Goal: Transaction & Acquisition: Purchase product/service

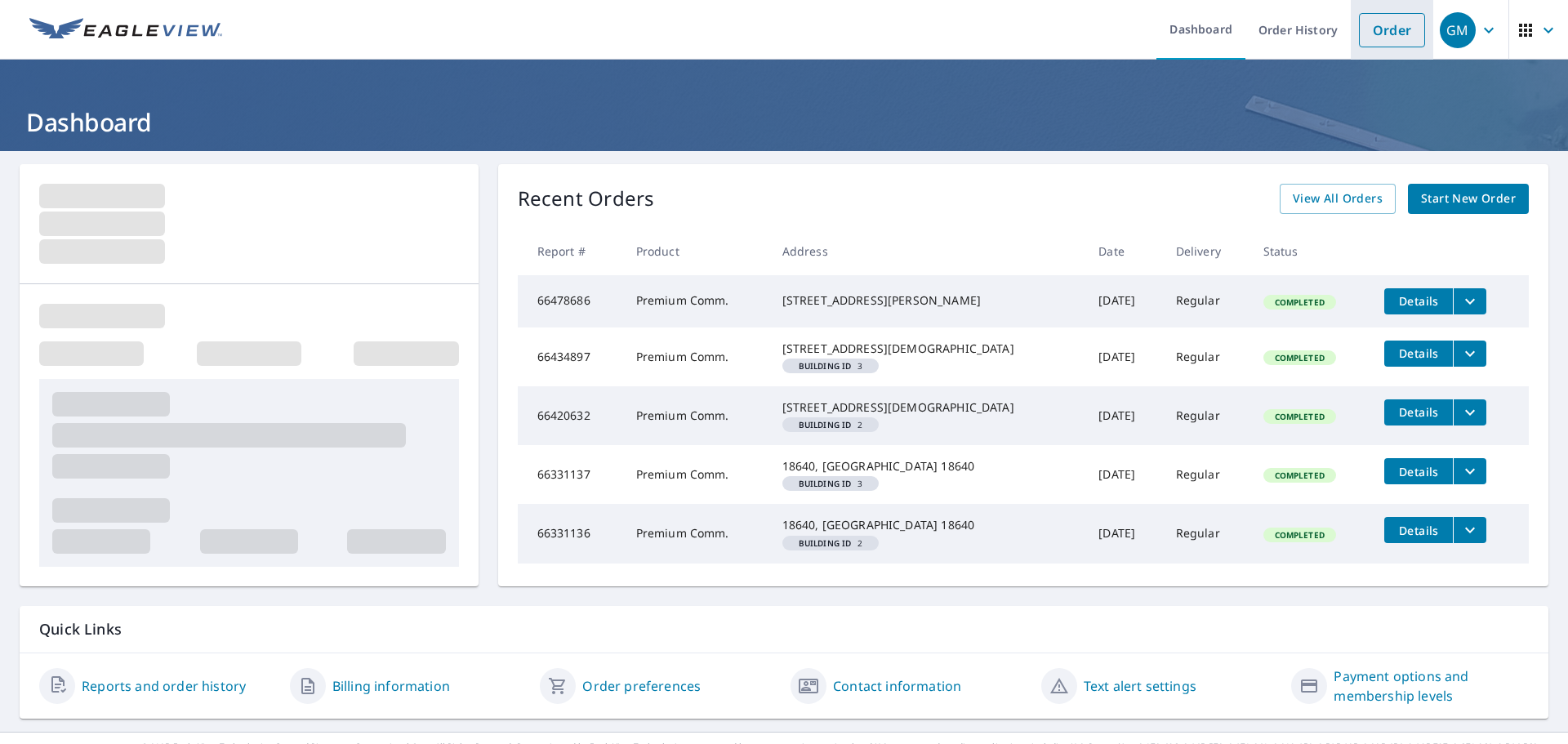
click at [1380, 36] on link "Order" at bounding box center [1392, 30] width 66 height 35
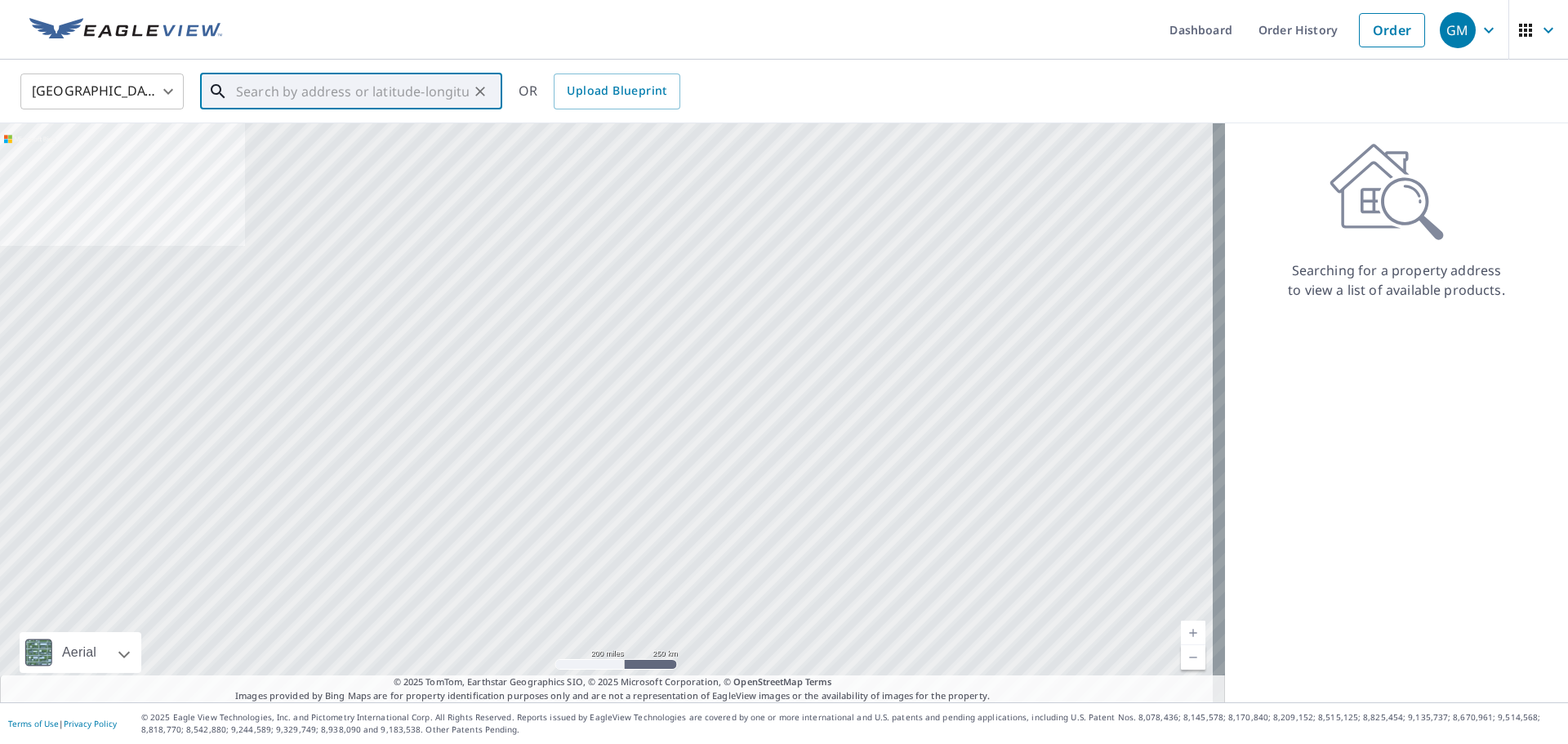
click at [258, 89] on input "text" at bounding box center [352, 91] width 233 height 46
paste input "[STREET_ADDRESS][PERSON_NAME][PERSON_NAME]"
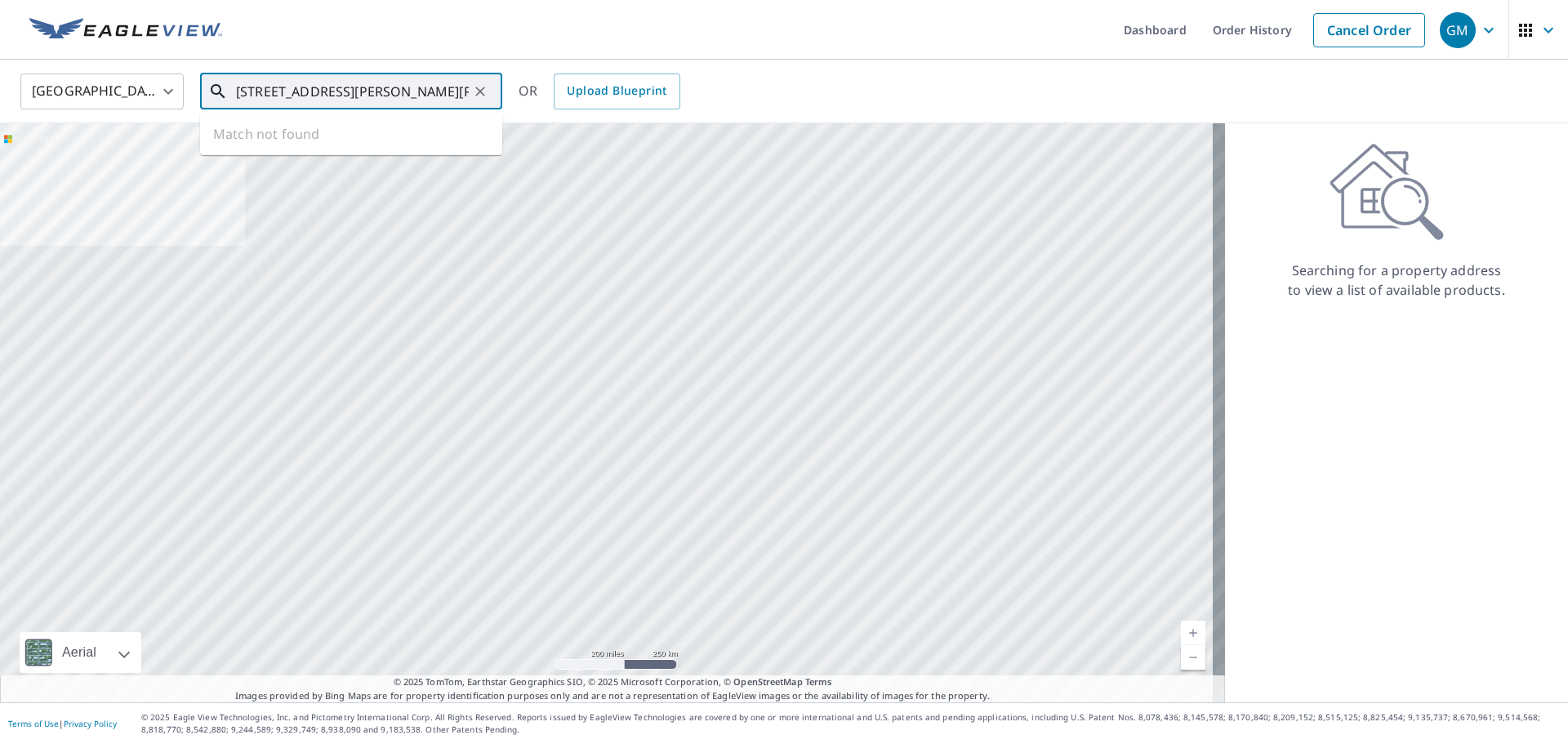
scroll to position [0, 81]
click at [323, 92] on input "[STREET_ADDRESS][PERSON_NAME][PERSON_NAME]" at bounding box center [352, 91] width 233 height 46
drag, startPoint x: 466, startPoint y: 91, endPoint x: 216, endPoint y: 90, distance: 250.0
click at [216, 90] on div "[STREET_ADDRESS][PERSON_NAME][PERSON_NAME] ​" at bounding box center [351, 91] width 302 height 36
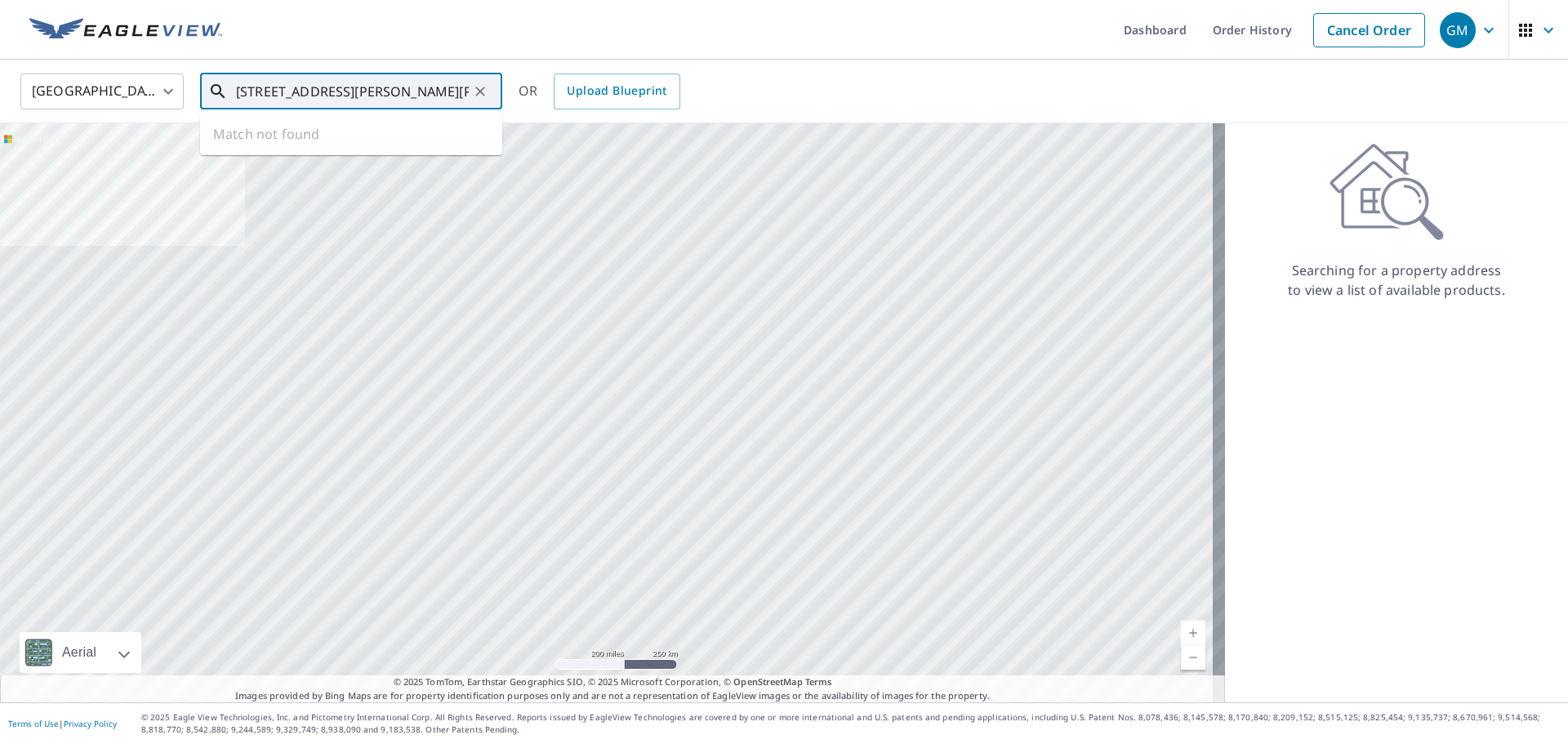
type input "[STREET_ADDRESS][PERSON_NAME][PERSON_NAME]"
click at [482, 87] on icon "Clear" at bounding box center [481, 91] width 16 height 16
click at [330, 97] on input "text" at bounding box center [352, 91] width 233 height 46
paste input "[STREET_ADDRESS][PERSON_NAME][PERSON_NAME]"
drag, startPoint x: 468, startPoint y: 93, endPoint x: 168, endPoint y: 93, distance: 300.0
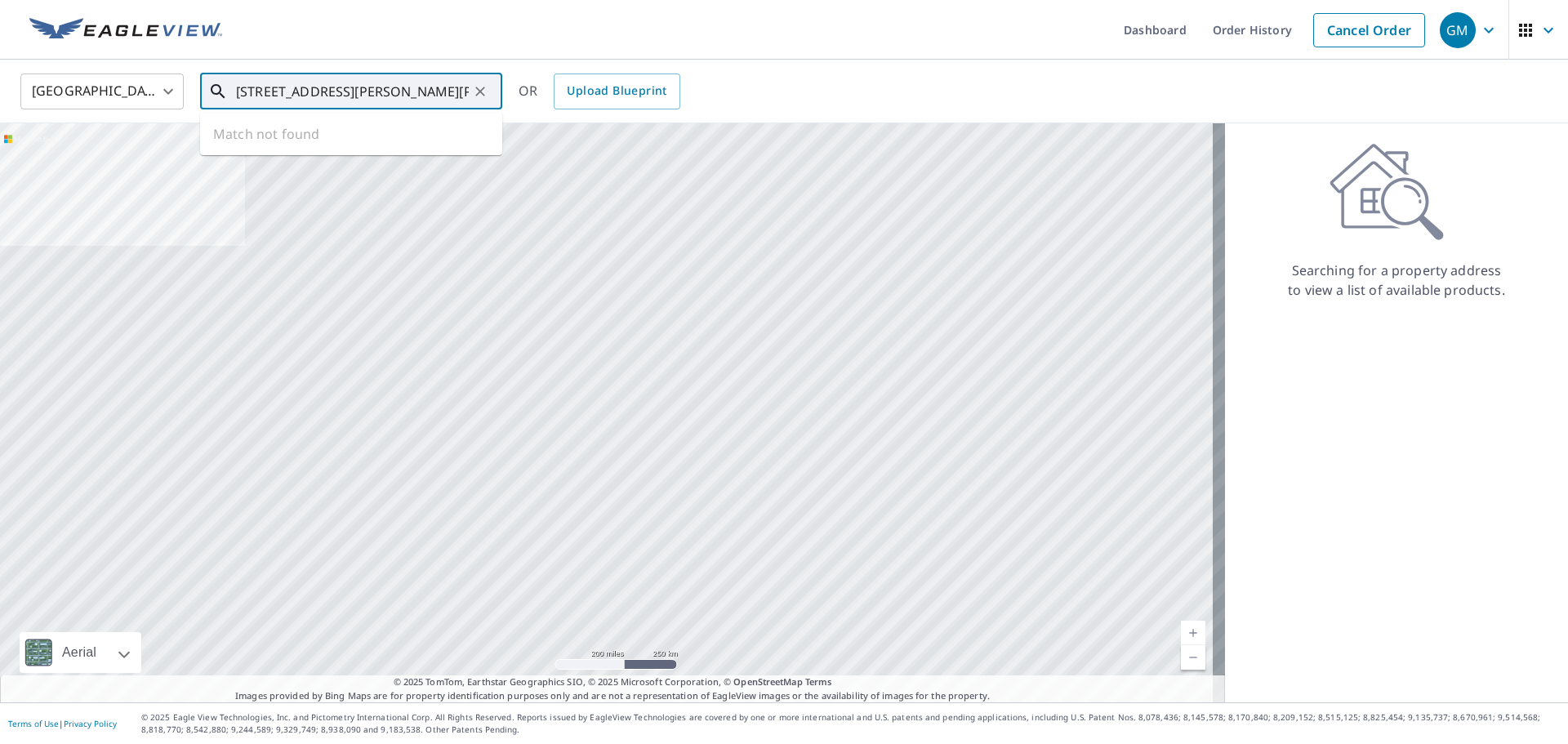
click at [168, 93] on div "[GEOGRAPHIC_DATA] [GEOGRAPHIC_DATA] ​ [STREET_ADDRESS][PERSON_NAME][PERSON_NAME…" at bounding box center [778, 91] width 1540 height 39
type input "[GEOGRAPHIC_DATA], [GEOGRAPHIC_DATA], [GEOGRAPHIC_DATA]"
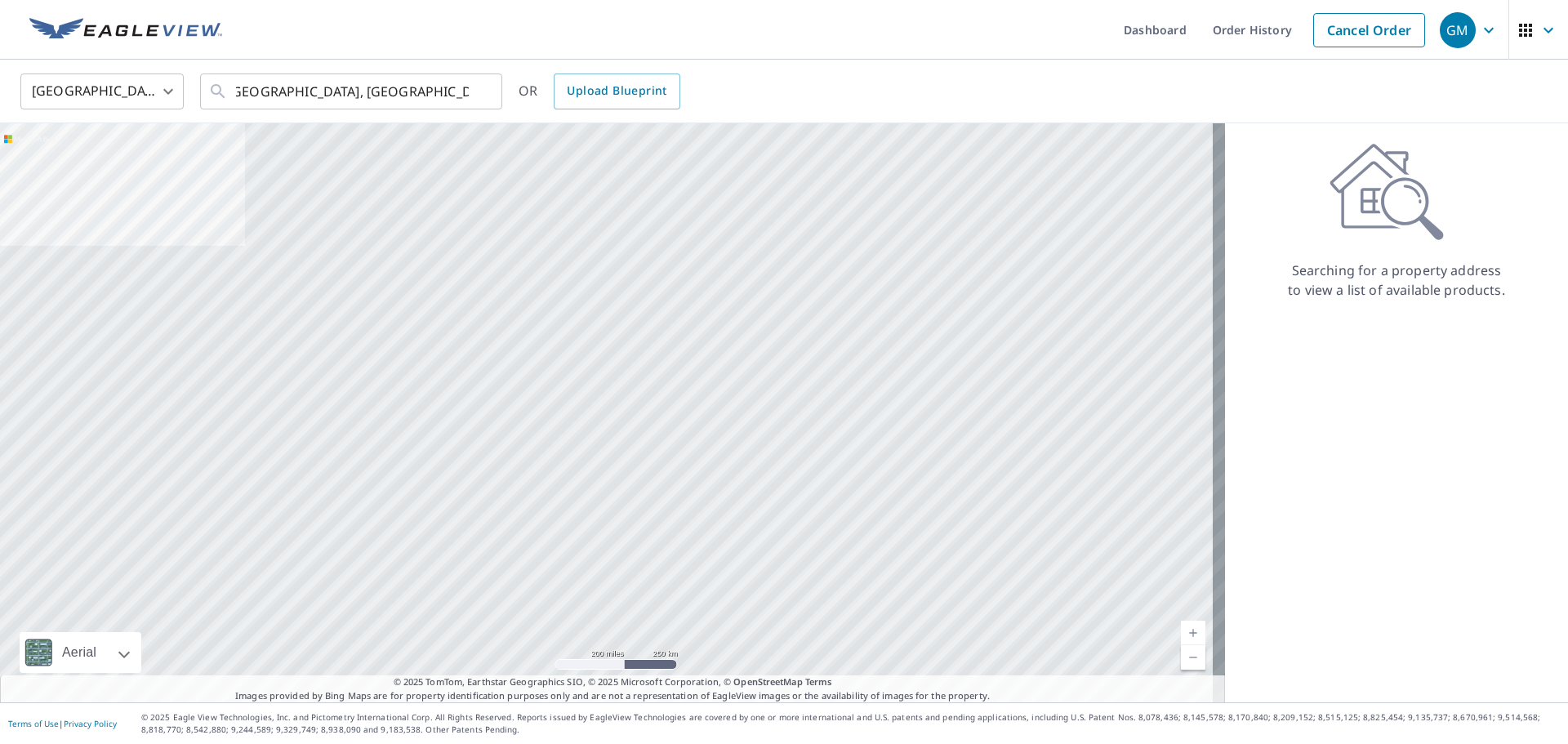
scroll to position [0, 0]
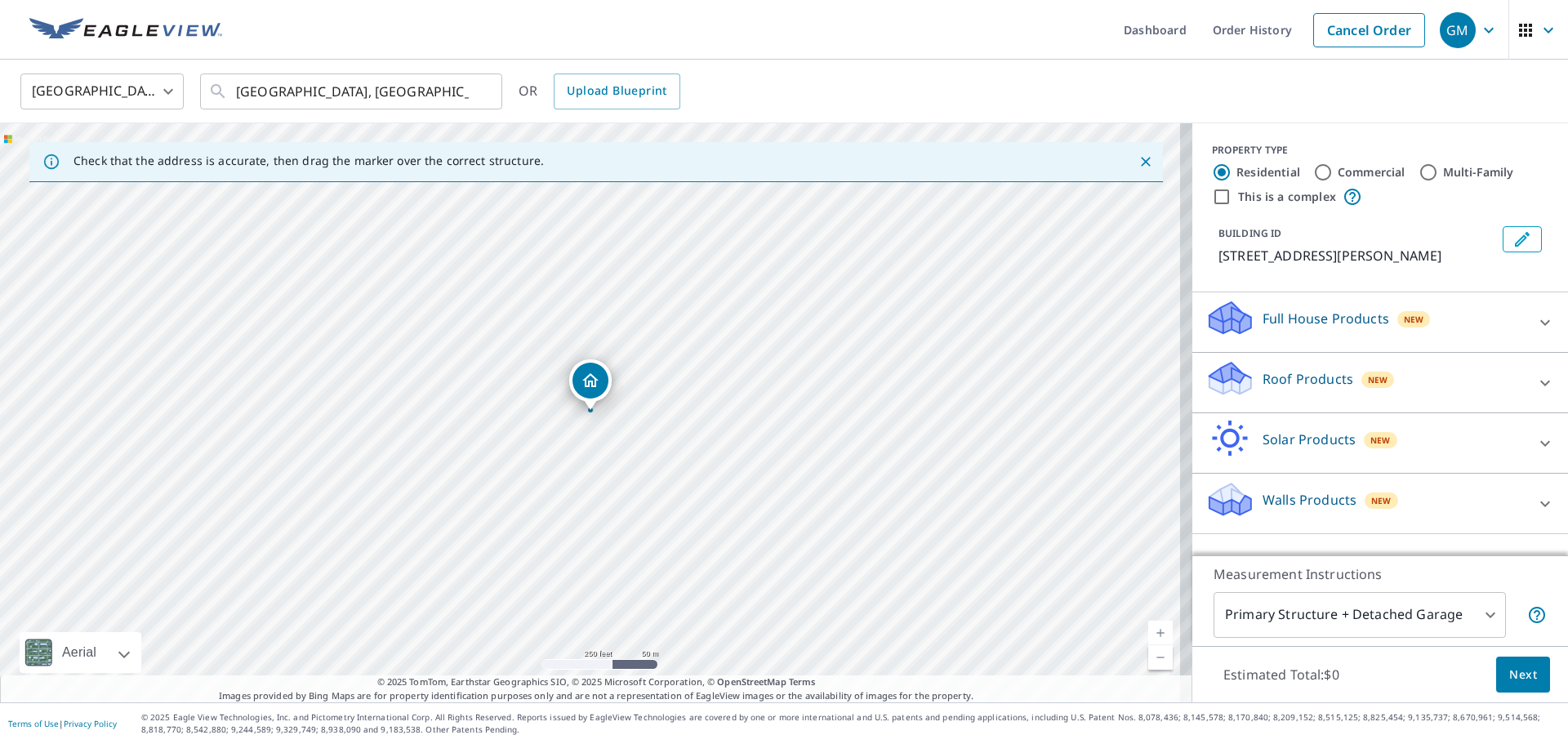
click at [1314, 174] on input "Commercial" at bounding box center [1324, 172] width 20 height 20
radio input "true"
type input "4"
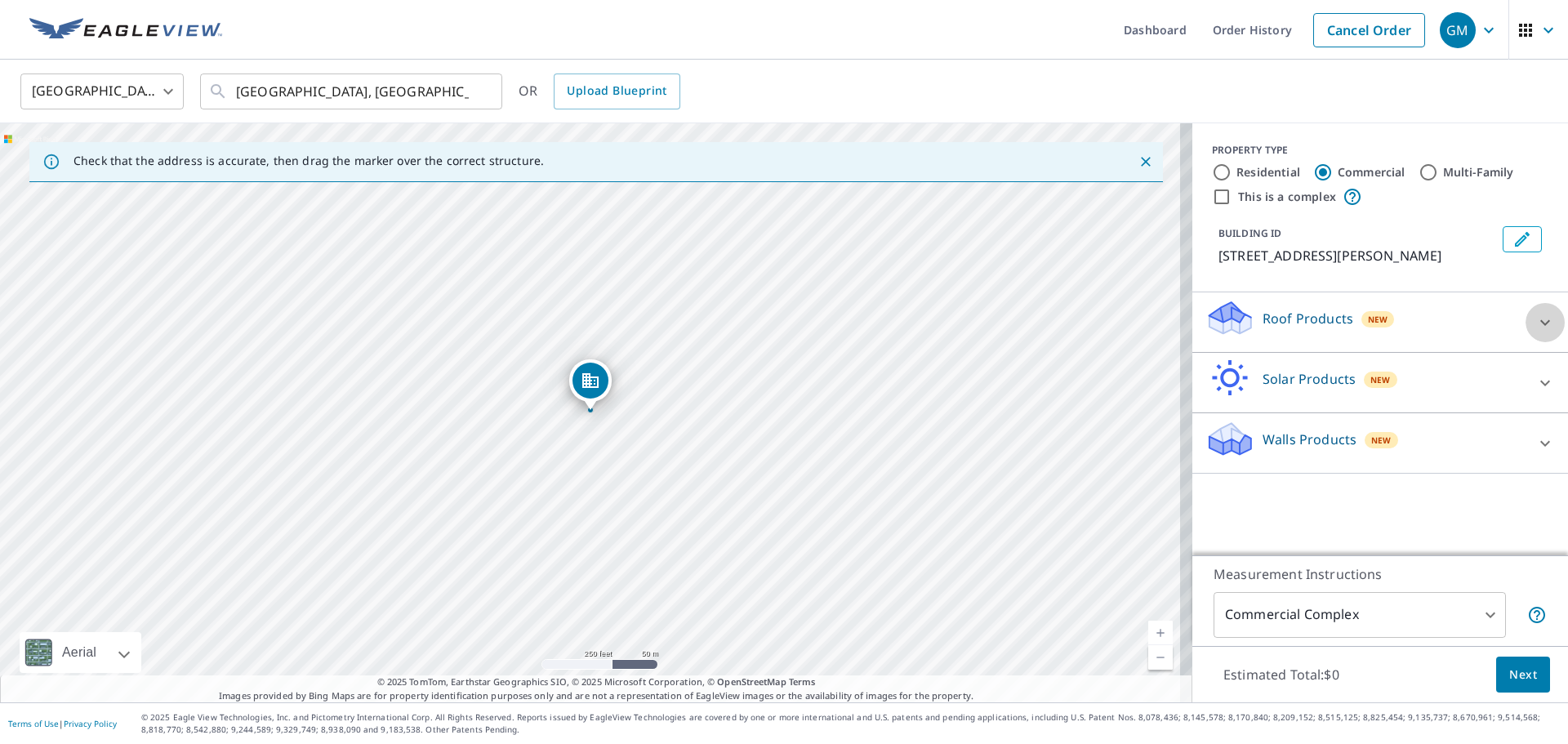
click at [1535, 326] on icon at bounding box center [1545, 323] width 20 height 20
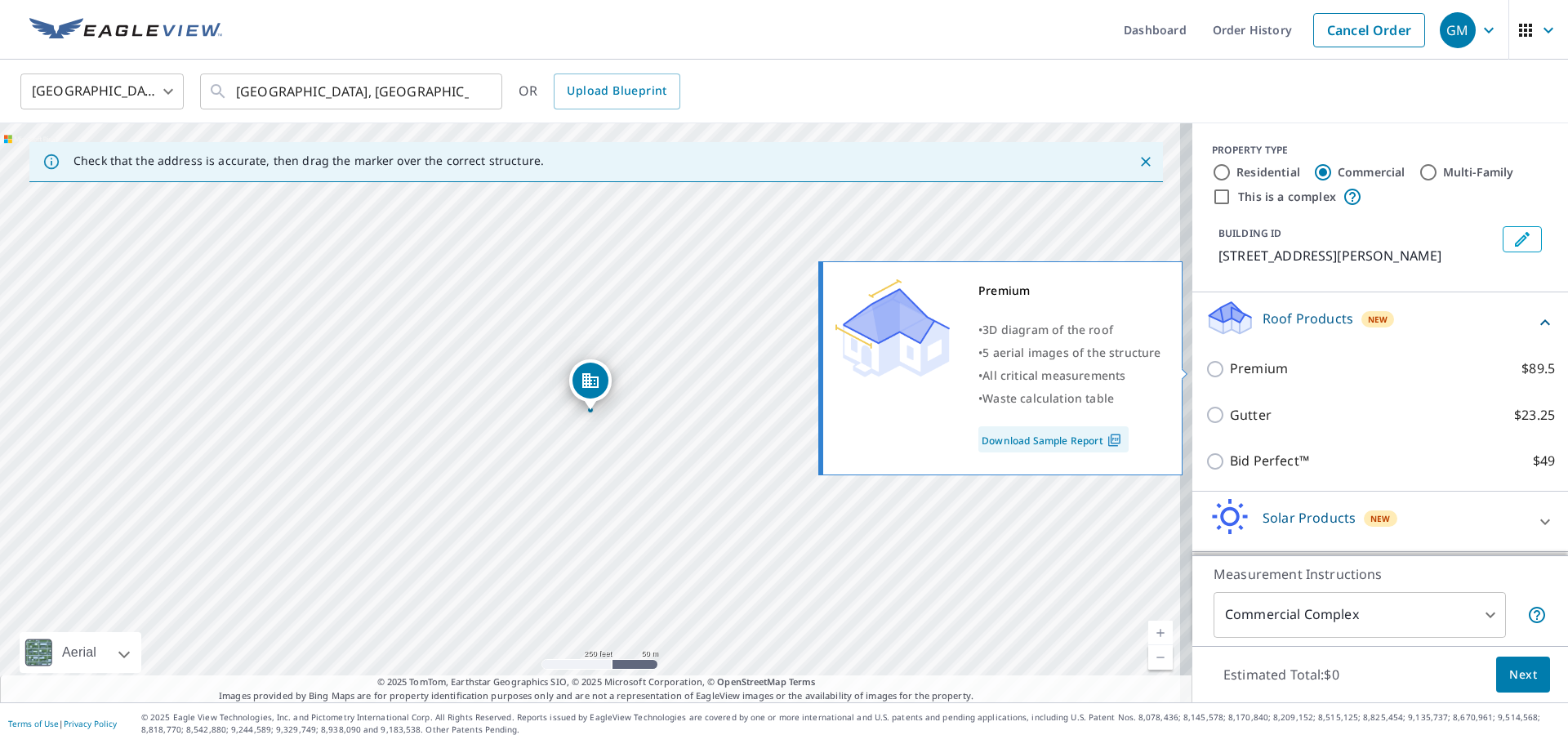
click at [1206, 370] on input "Premium $89.5" at bounding box center [1218, 370] width 25 height 20
checkbox input "true"
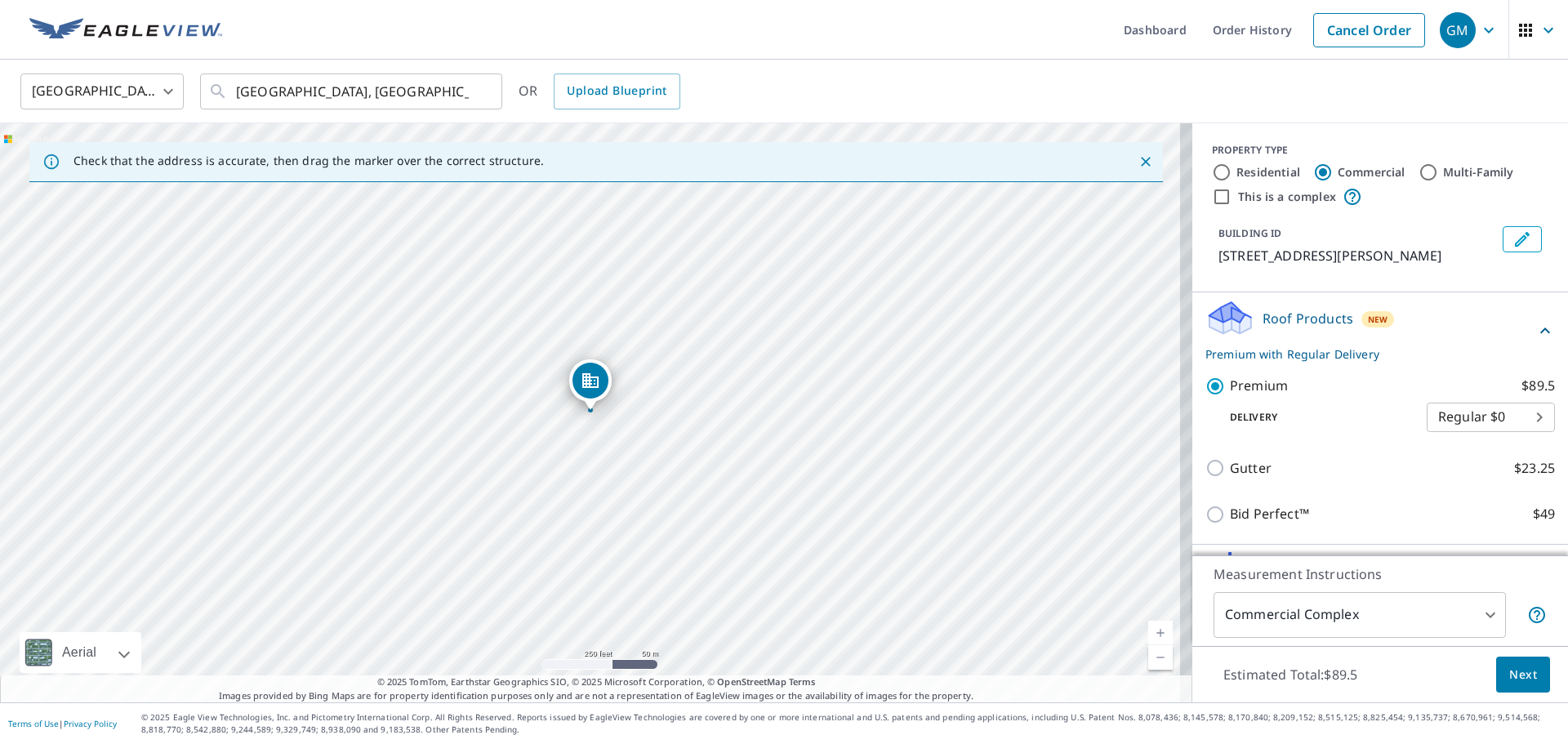
click at [1519, 679] on span "Next" at bounding box center [1524, 675] width 28 height 21
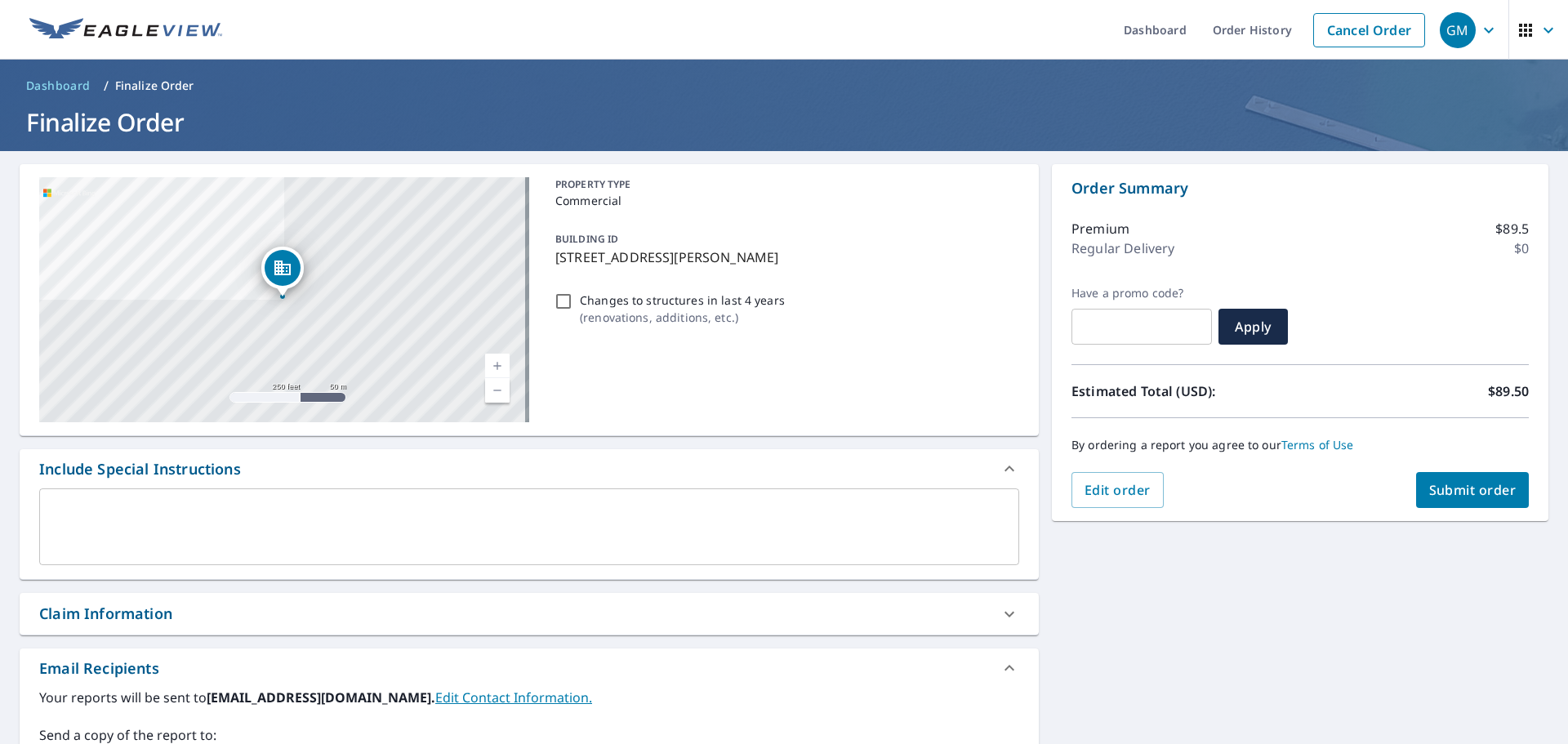
click at [219, 508] on textarea at bounding box center [529, 527] width 957 height 47
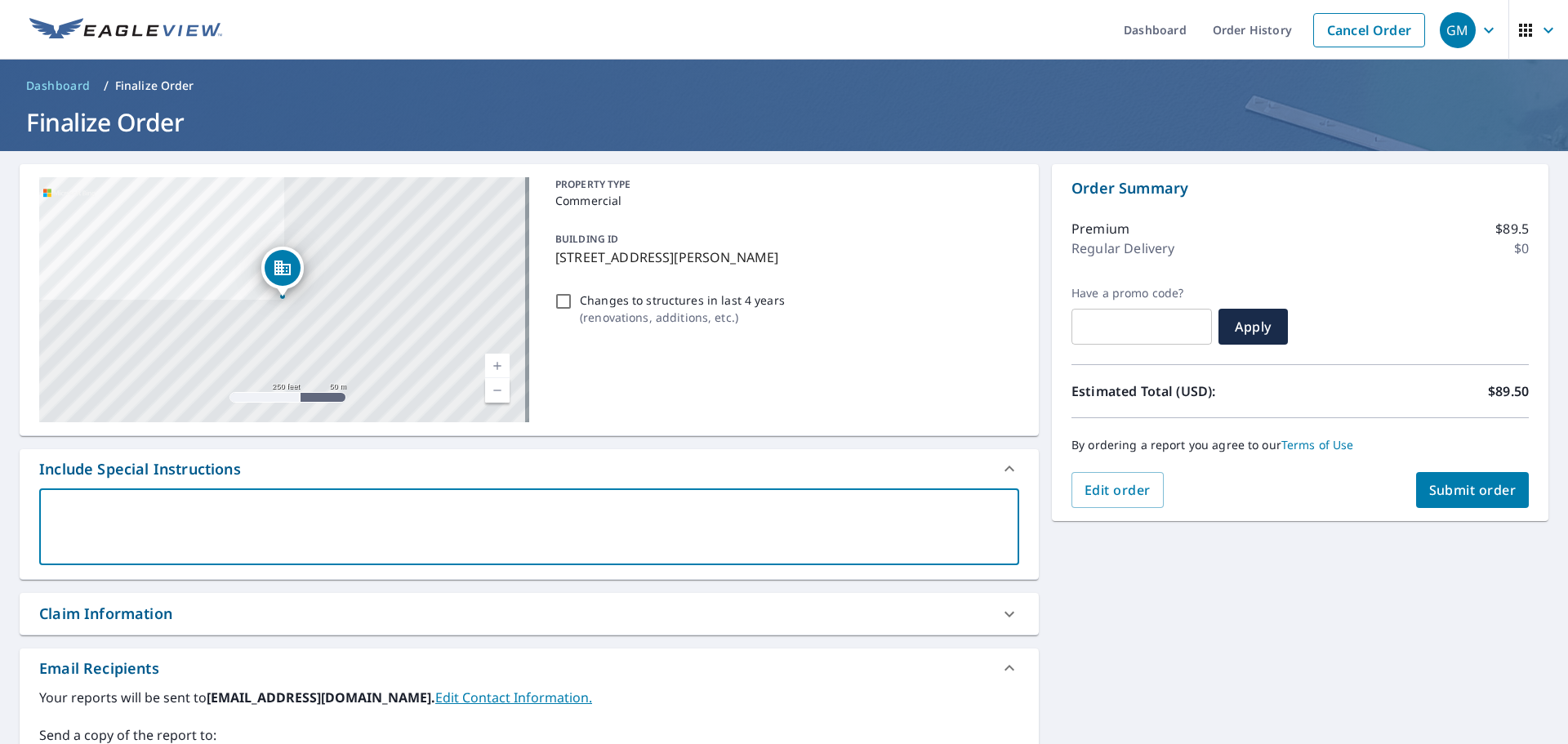
type textarea "P"
type textarea "x"
type textarea "Pl"
type textarea "x"
type textarea "Ple"
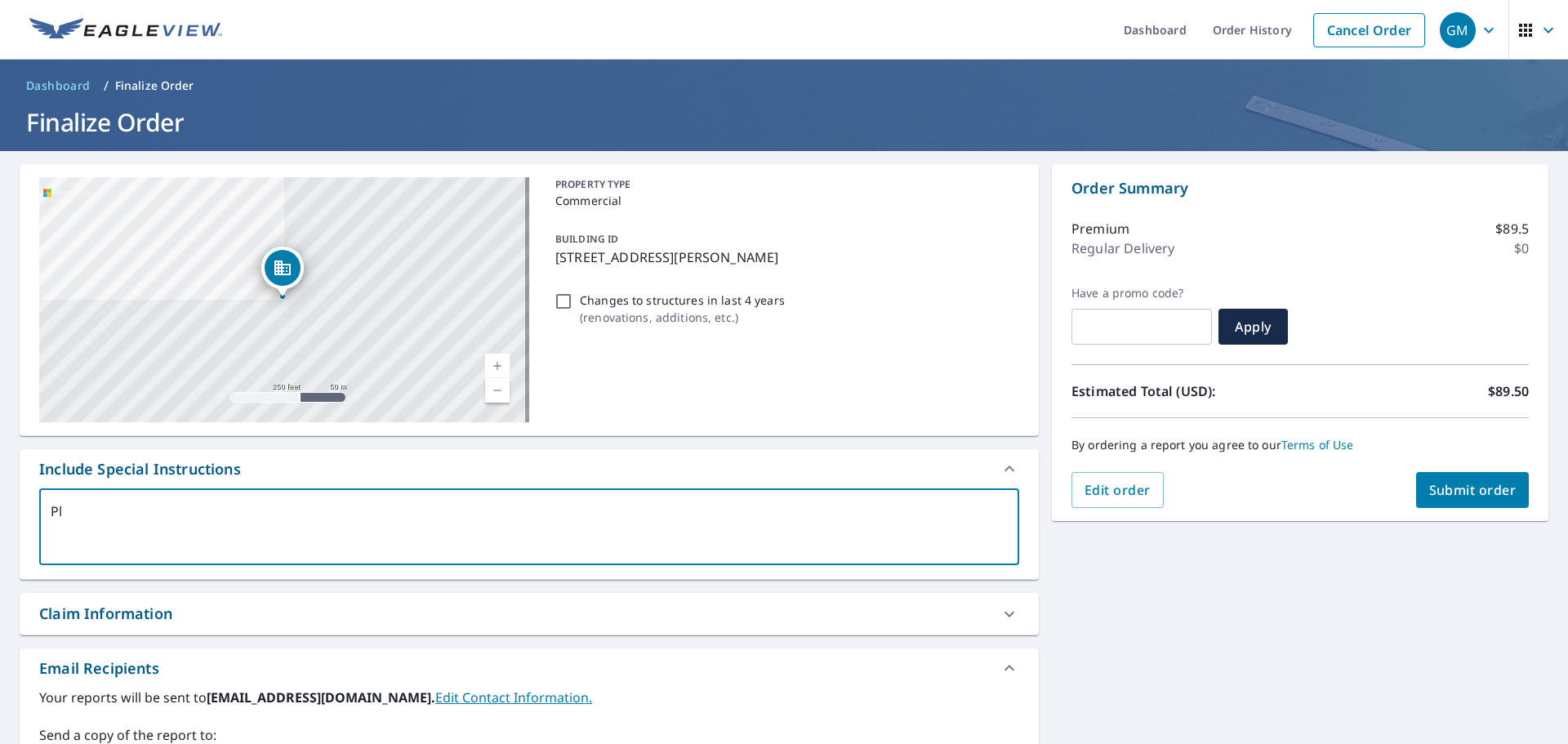
type textarea "x"
type textarea "Pleas"
type textarea "x"
type textarea "Please"
type textarea "x"
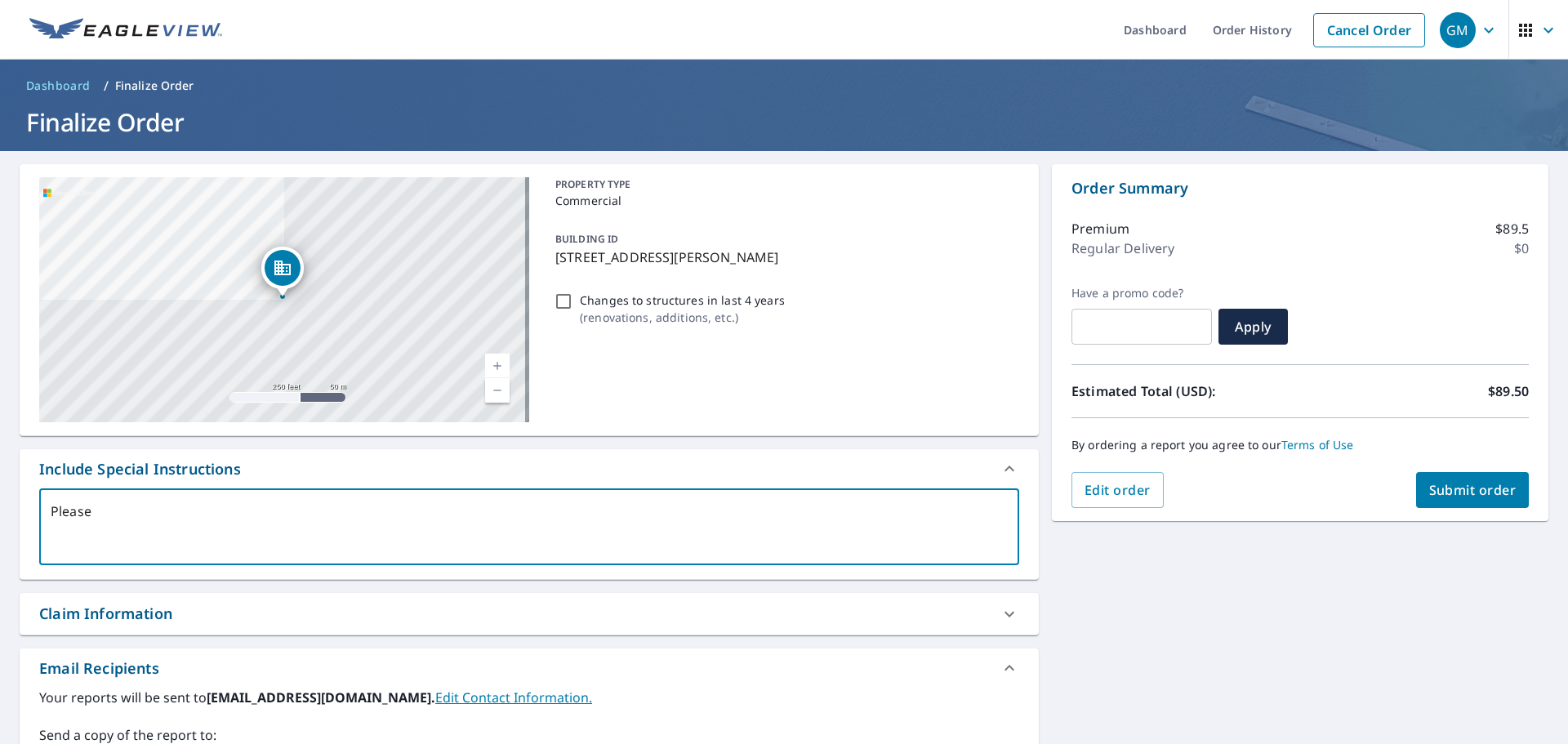
type textarea "Please"
type textarea "x"
type textarea "Please i"
type textarea "x"
type textarea "Please in"
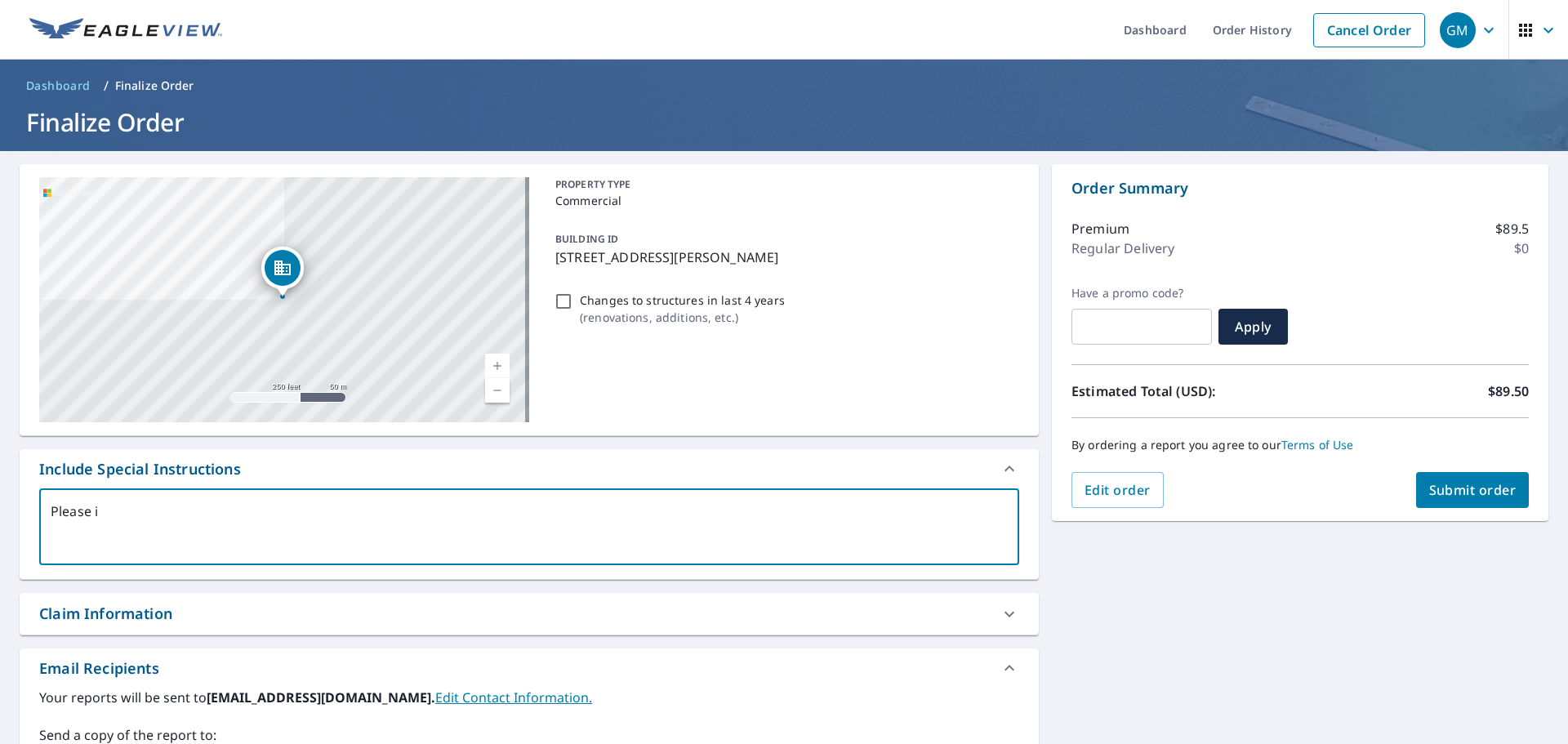
type textarea "x"
type textarea "Please inc"
type textarea "x"
type textarea "Please incl"
type textarea "x"
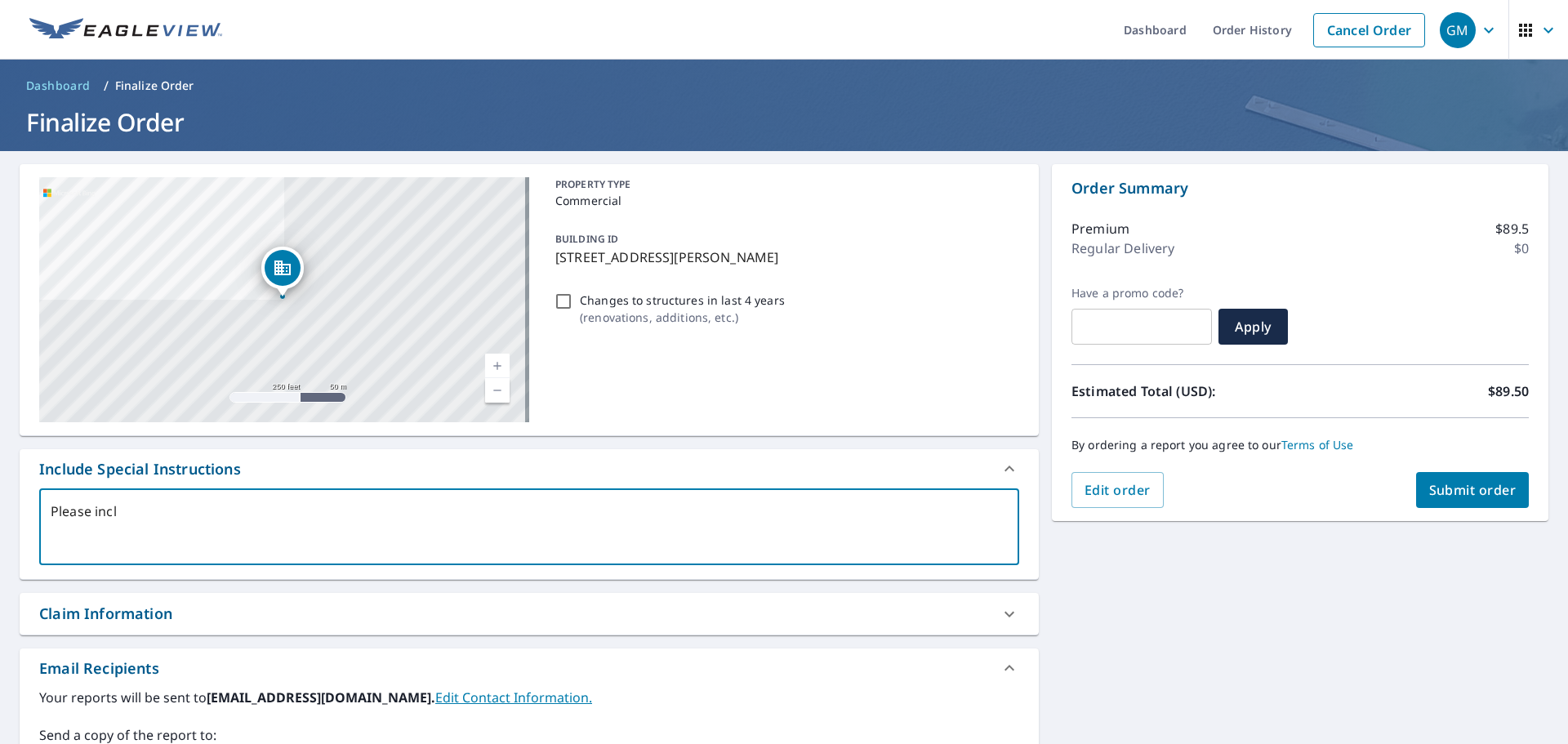
type textarea "Please inclu"
type textarea "x"
type textarea "Please includ"
type textarea "x"
type textarea "Please include"
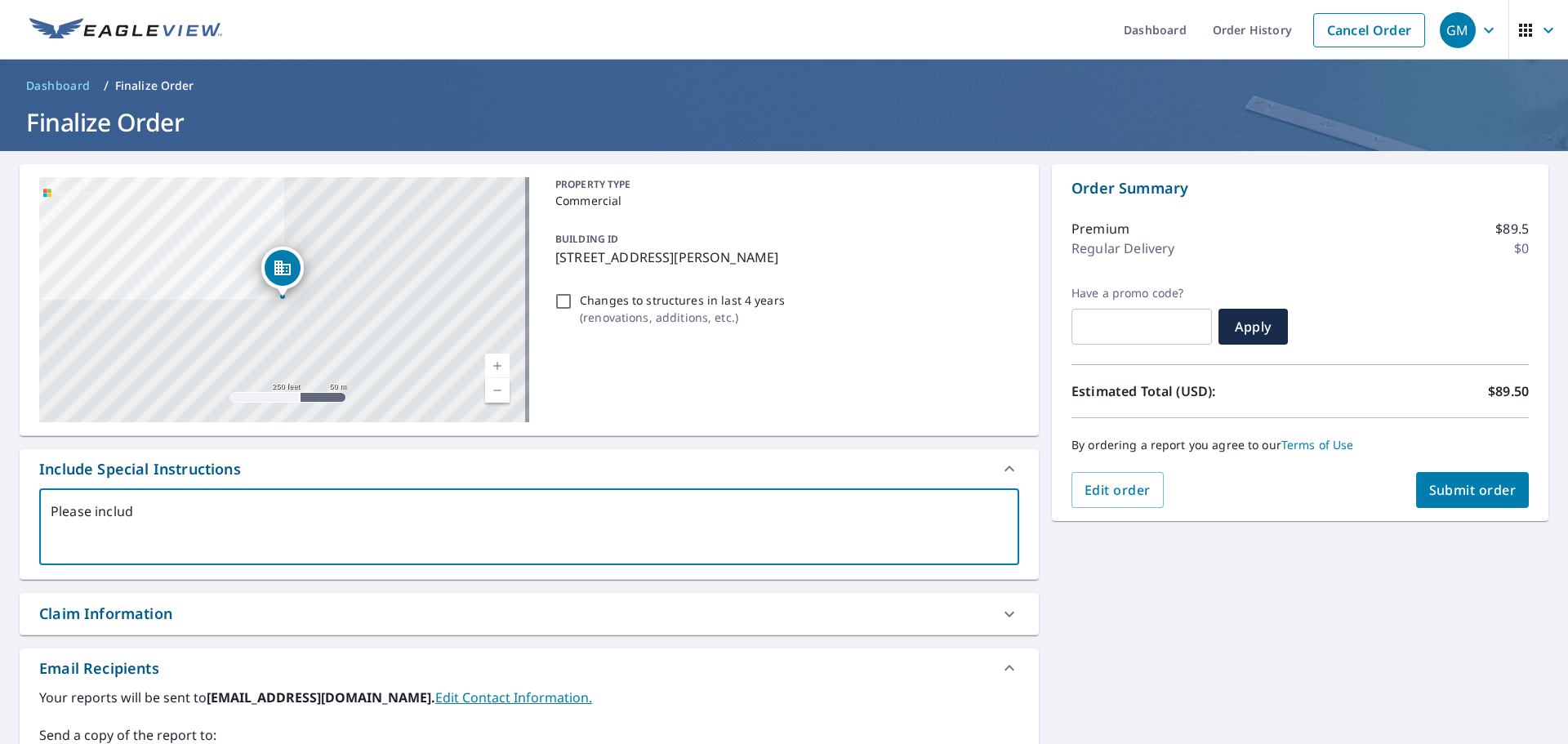
type textarea "x"
type textarea "Please include"
type textarea "x"
type textarea "Please include r"
type textarea "x"
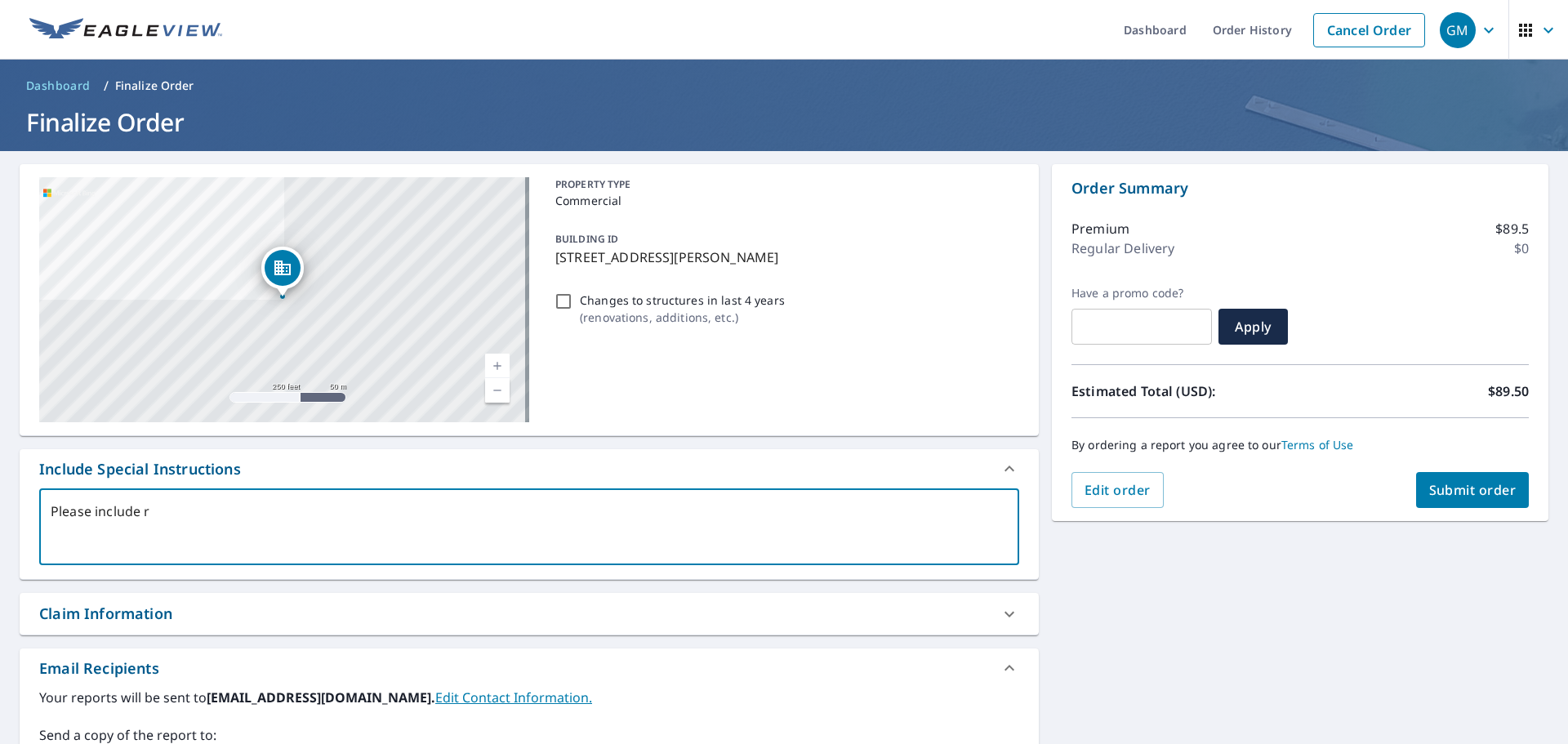
type textarea "Please include re"
type textarea "x"
type textarea "Please include rep"
type textarea "x"
type textarea "Please include repo"
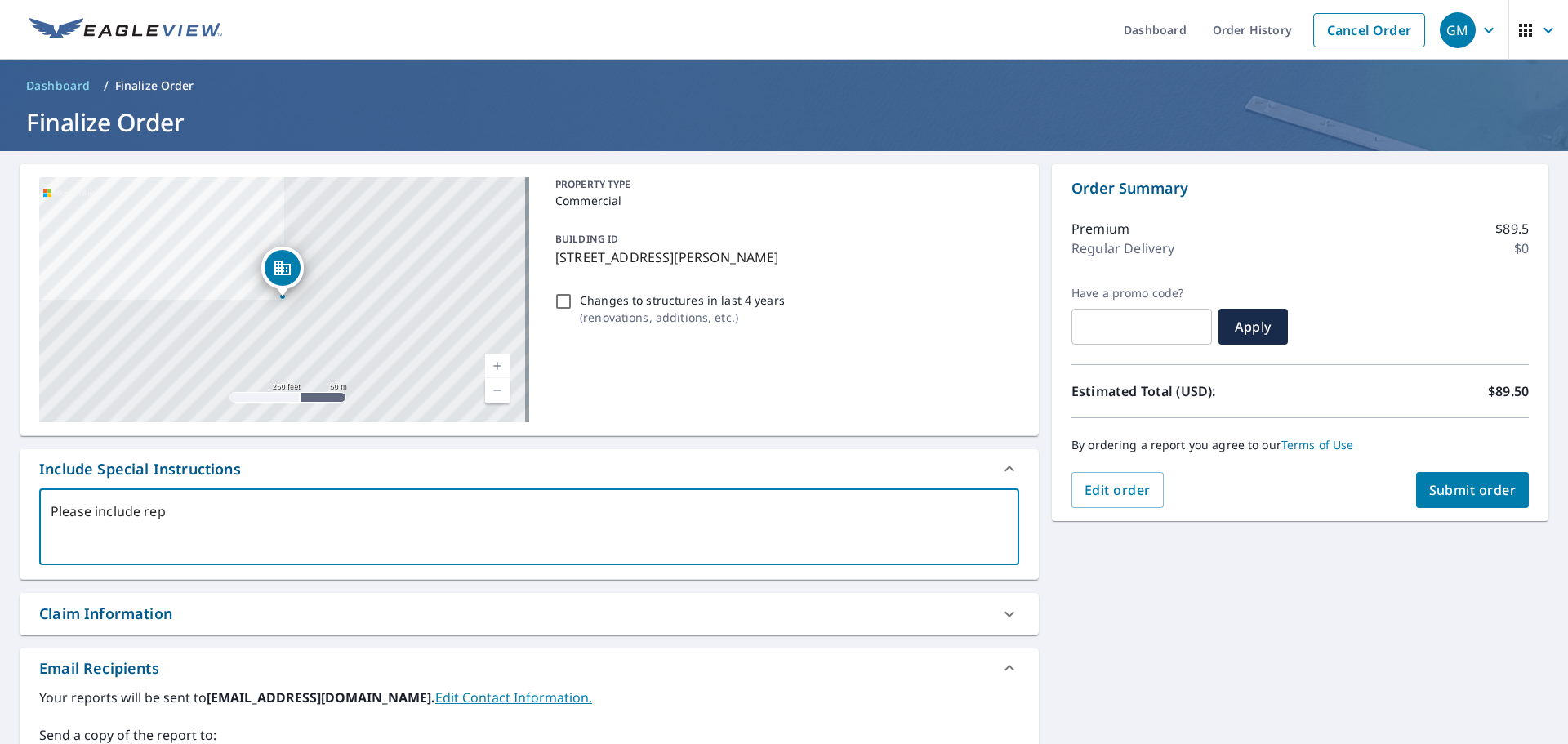
type textarea "x"
type textarea "Please include repor"
type textarea "x"
type textarea "Please include report"
type textarea "x"
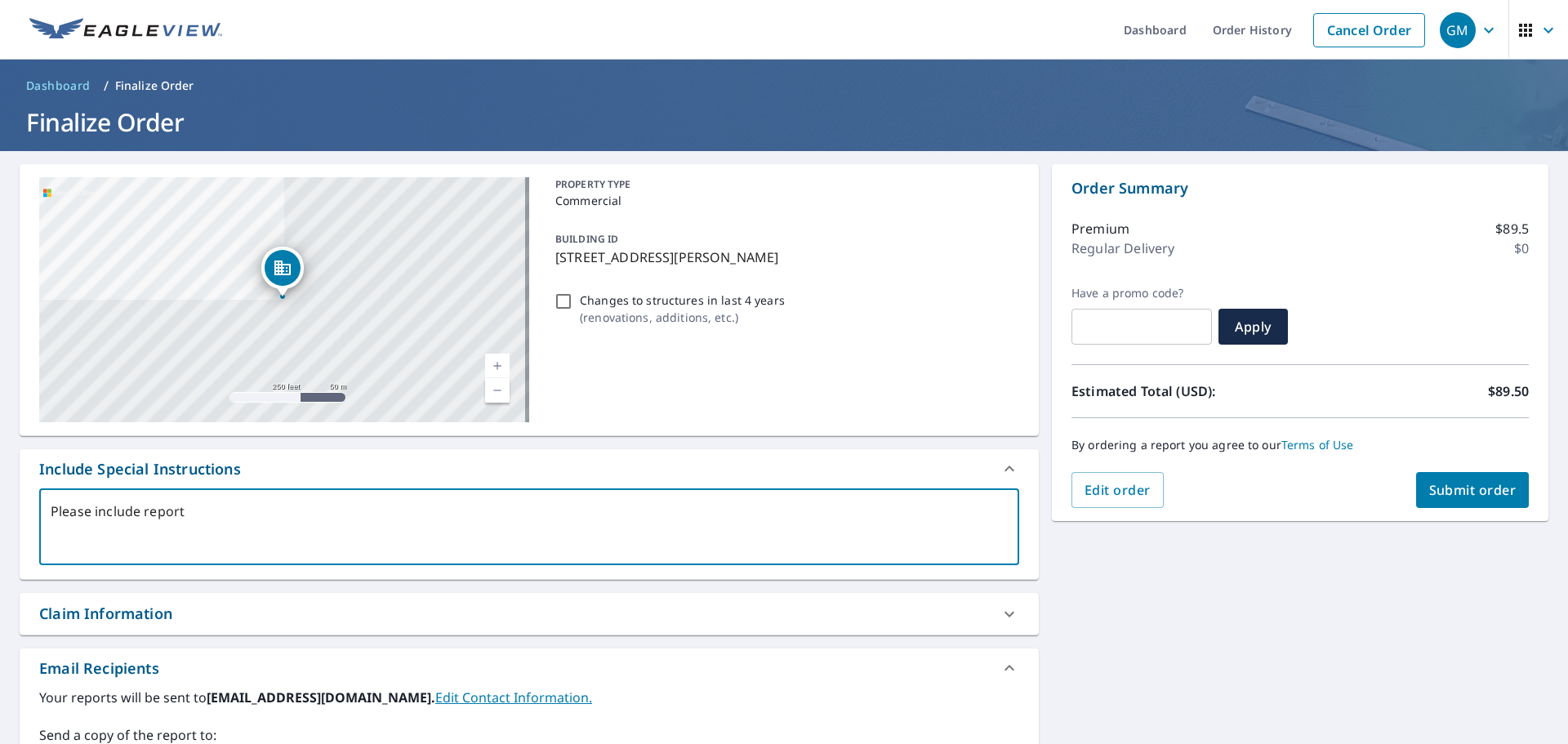
type textarea "Please include report"
type textarea "x"
type textarea "Please include report o"
type textarea "x"
type textarea "Please include report of"
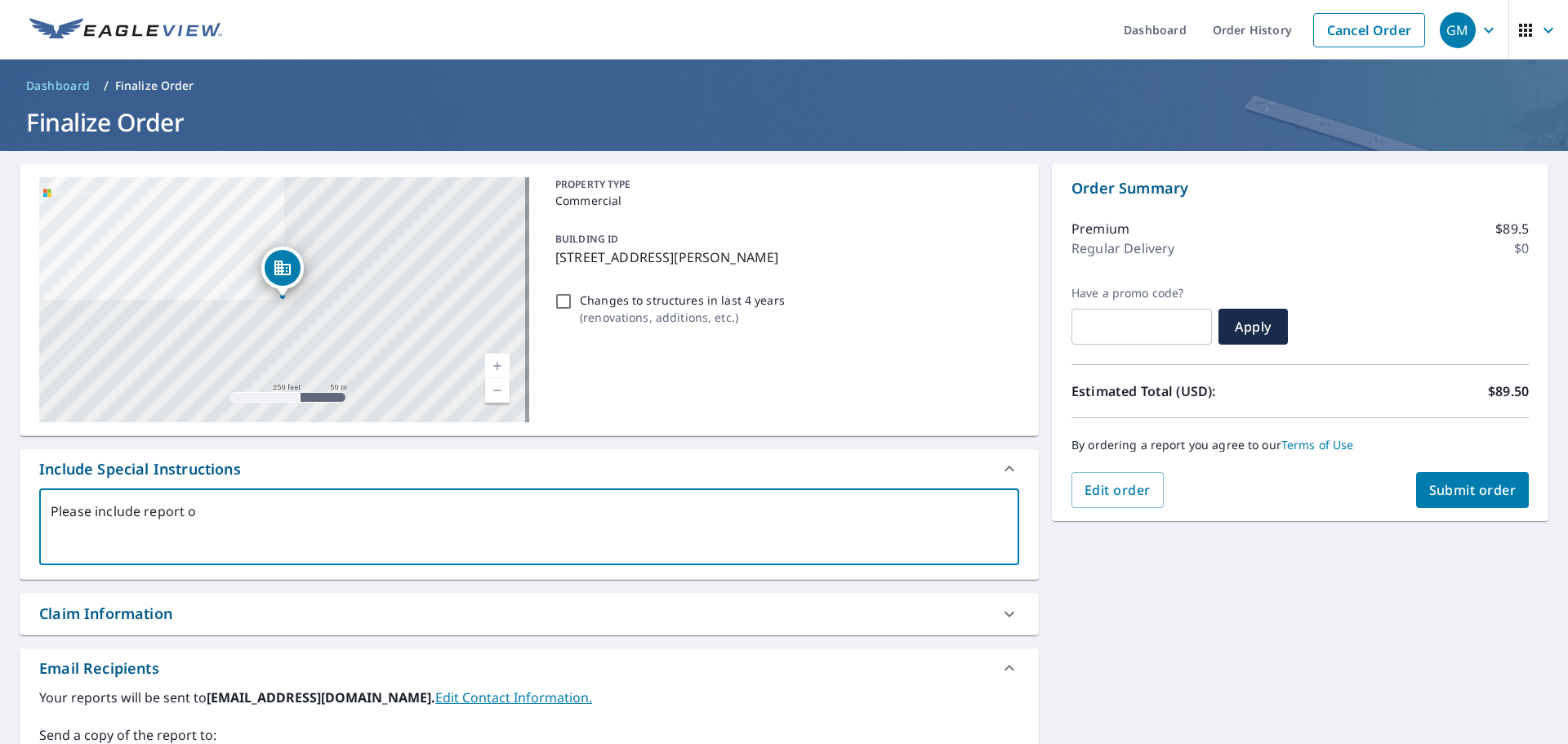
type textarea "x"
type textarea "Please include report of"
type textarea "x"
type textarea "Please include report of t"
type textarea "x"
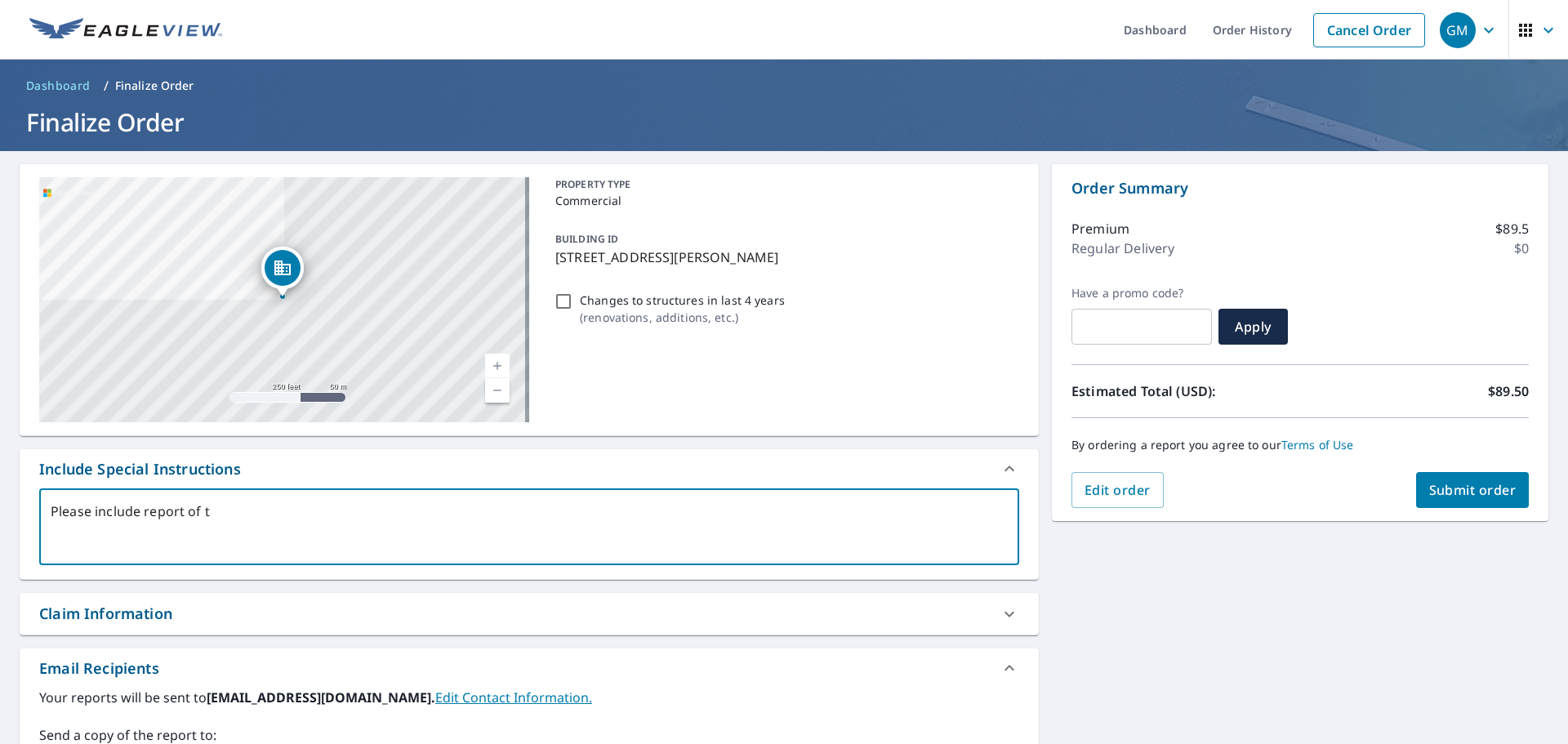
type textarea "Please include report of th"
type textarea "x"
type textarea "Please include report of thi"
type textarea "x"
type textarea "Please include report of this"
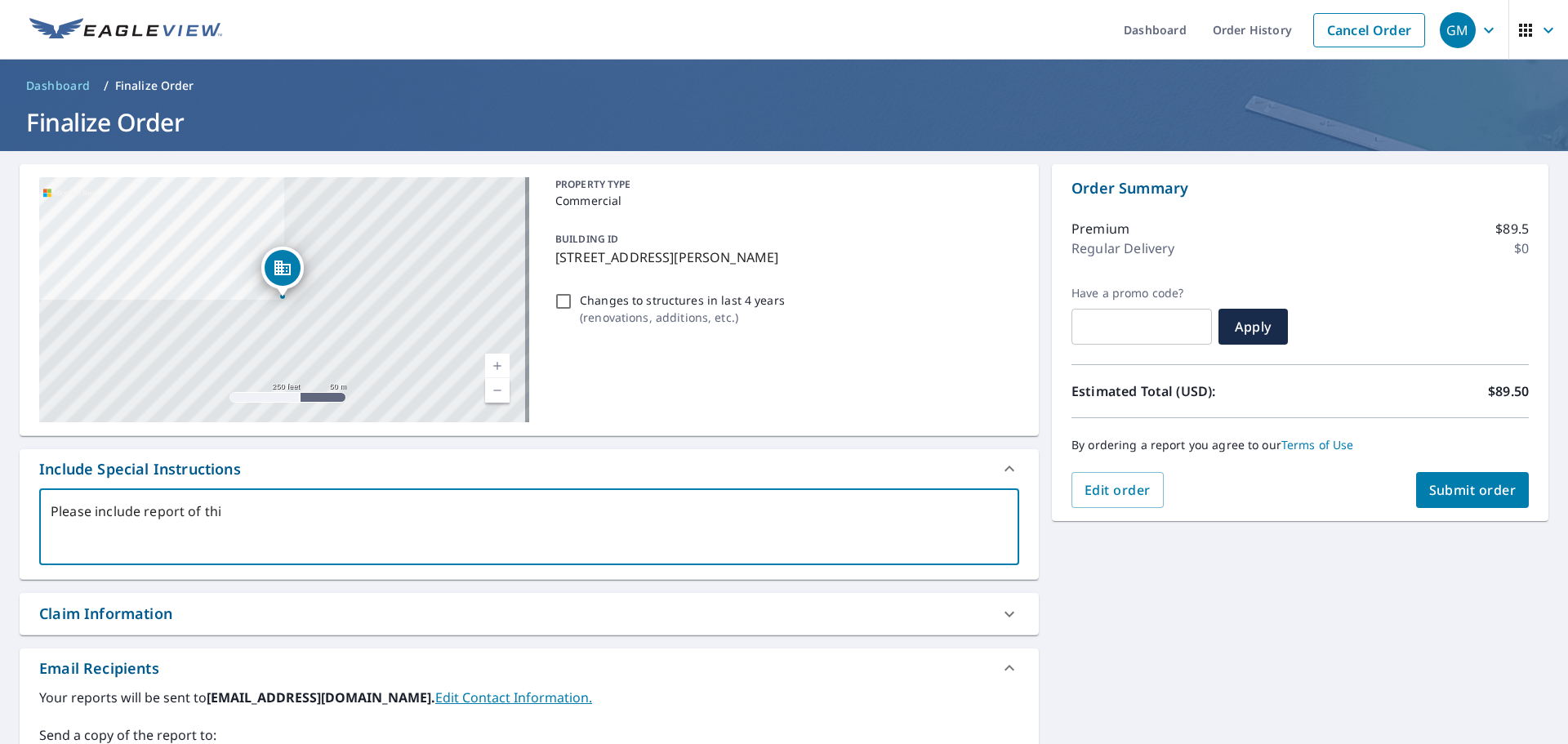
type textarea "x"
type textarea "Please include report of this"
type textarea "x"
type textarea "Please include report of this e"
type textarea "x"
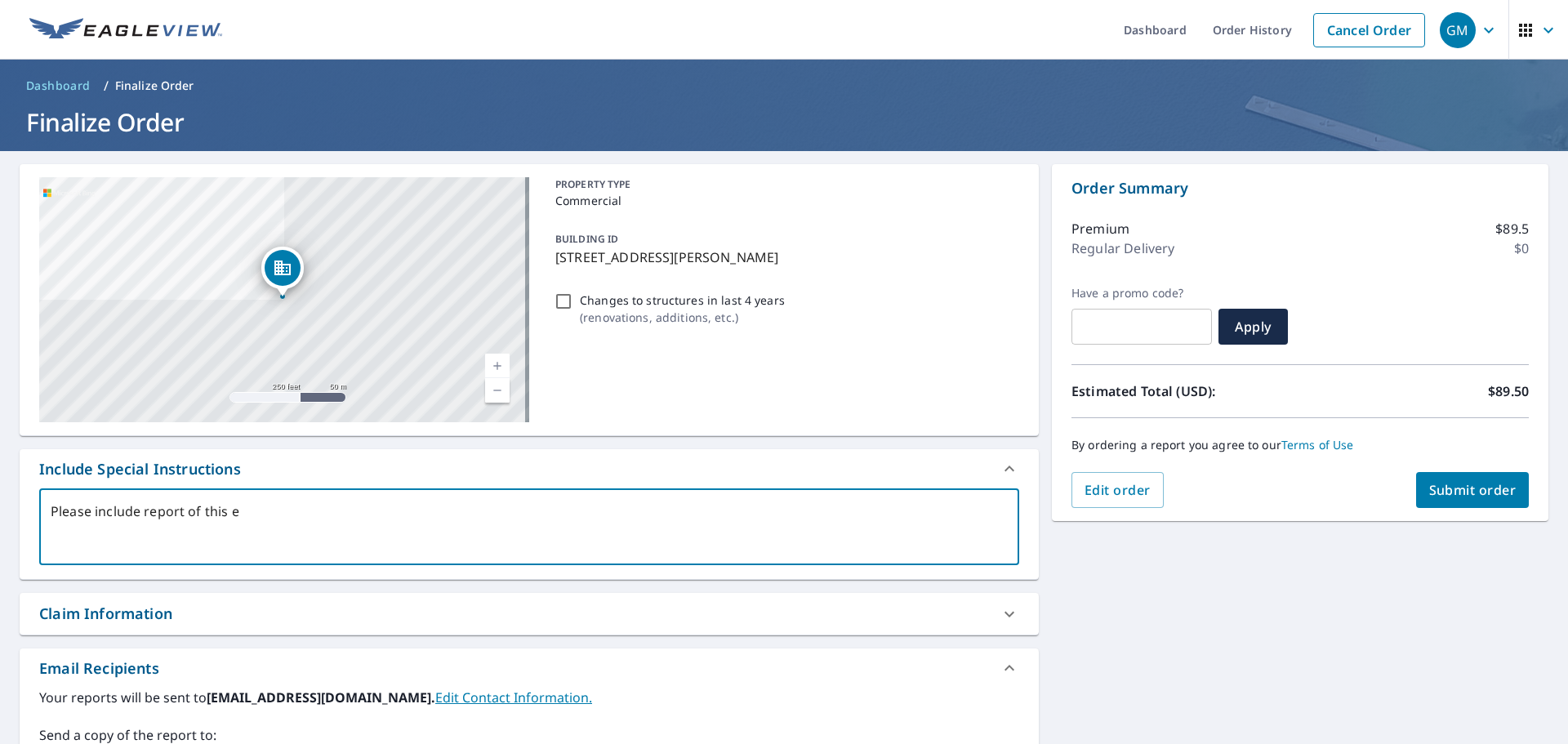
type textarea "Please include report of this en"
type textarea "x"
type textarea "Please include report of this ent"
type textarea "x"
type textarea "Please include report of this enti"
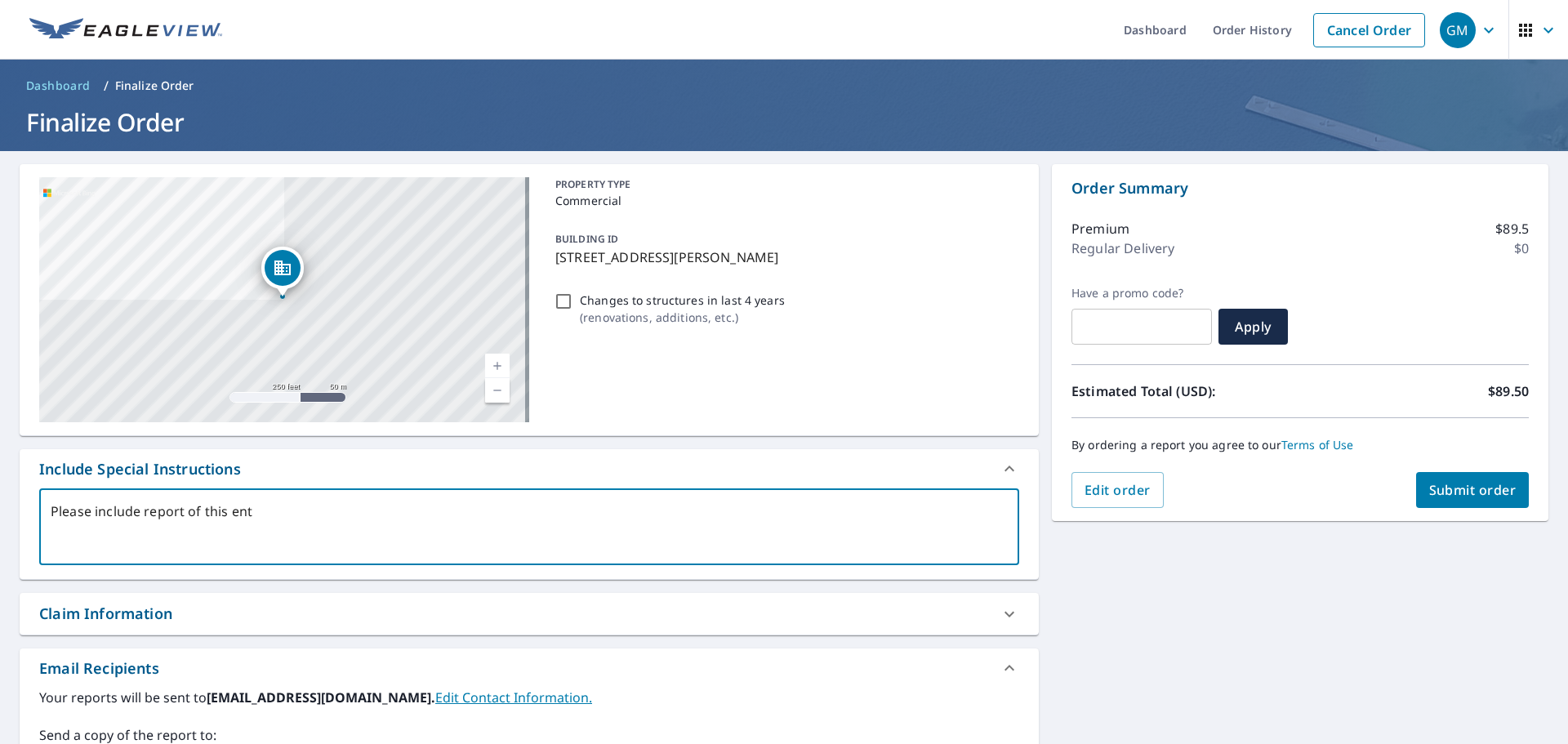
type textarea "x"
type textarea "Please include report of this entir"
type textarea "x"
type textarea "Please include report of this entire"
type textarea "x"
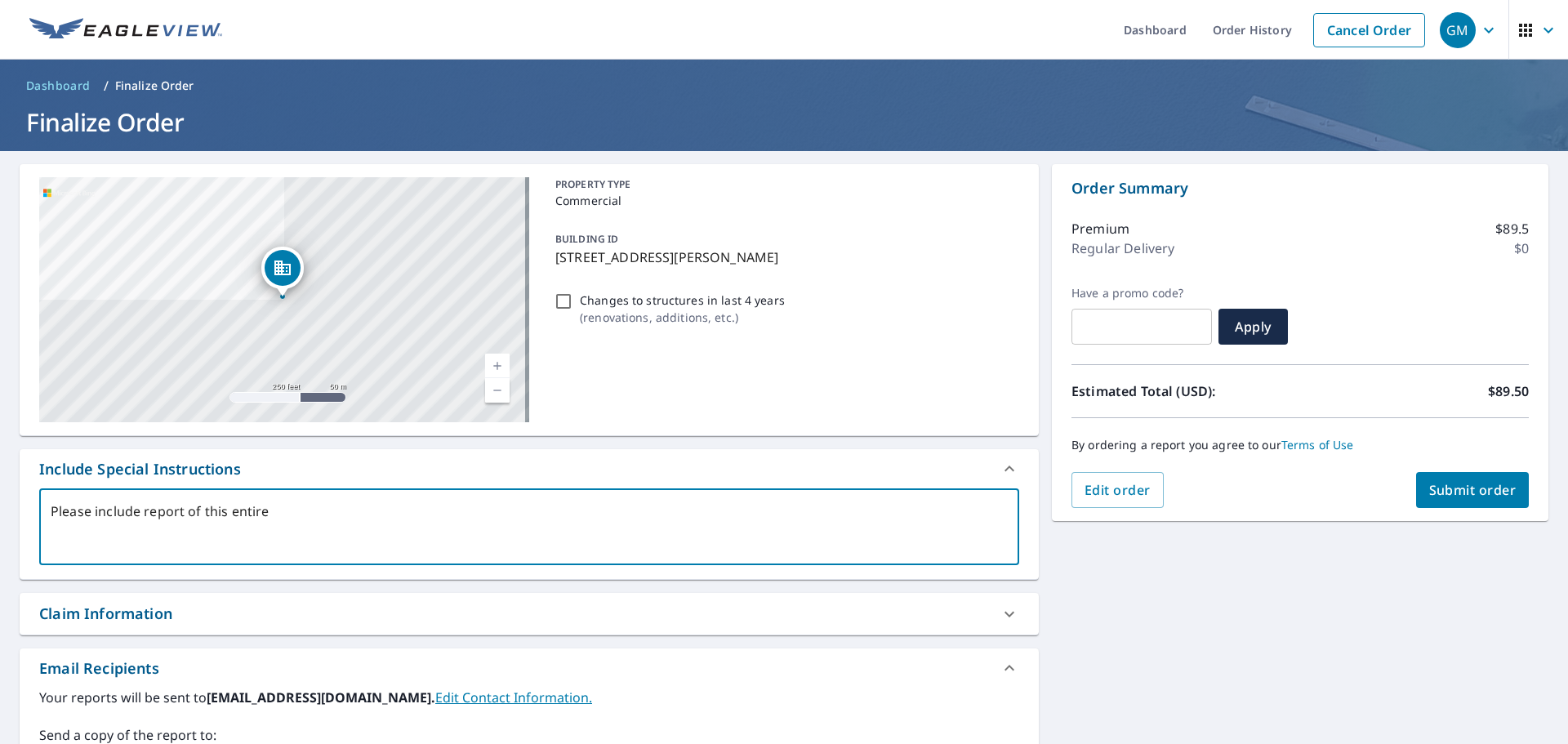
type textarea "Please include report of this entire"
type textarea "x"
type textarea "Please include report of this entire s"
type textarea "x"
type textarea "Please include report of this entire sc"
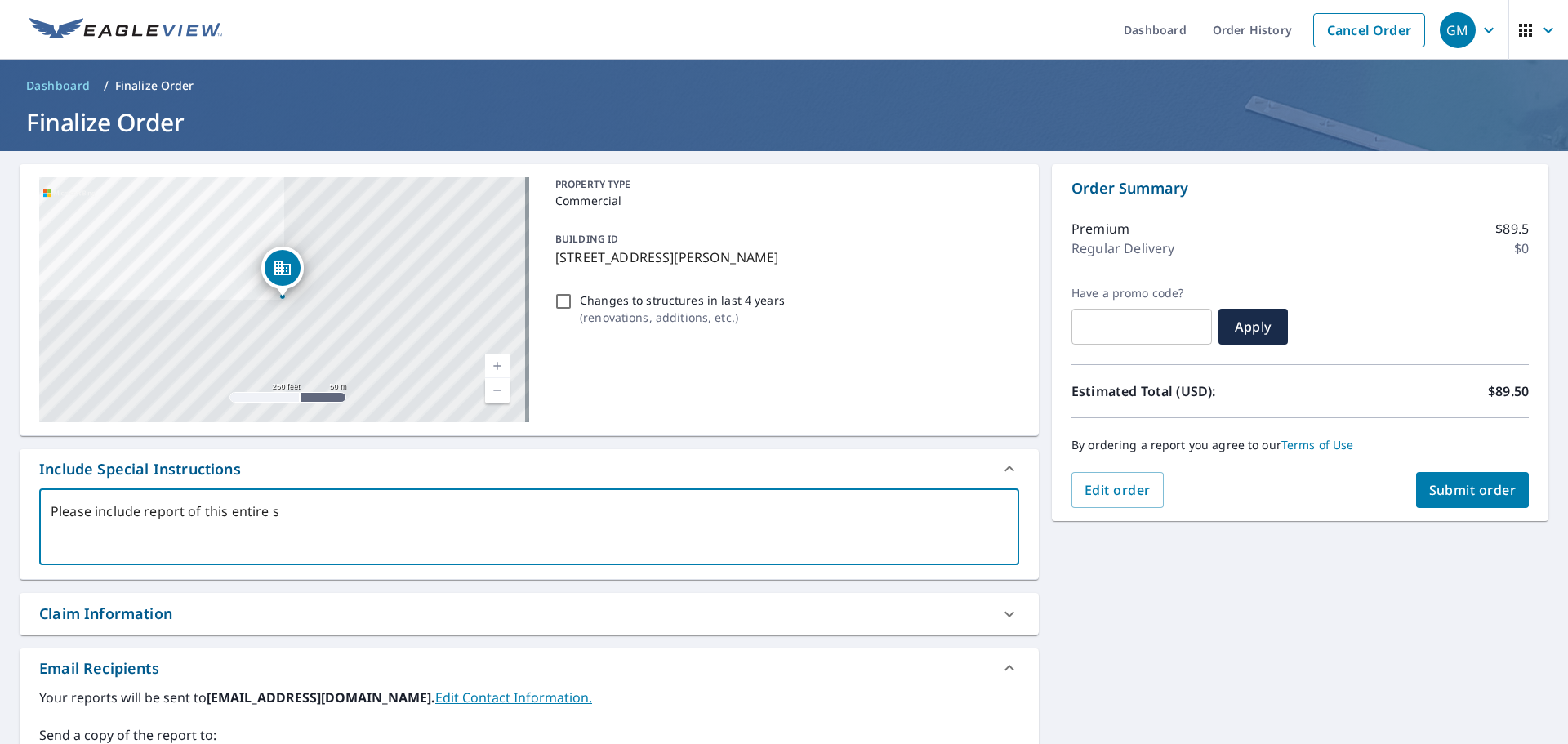
type textarea "x"
type textarea "Please include report of this entire sch"
type textarea "x"
type textarea "Please include report of this entire scho"
type textarea "x"
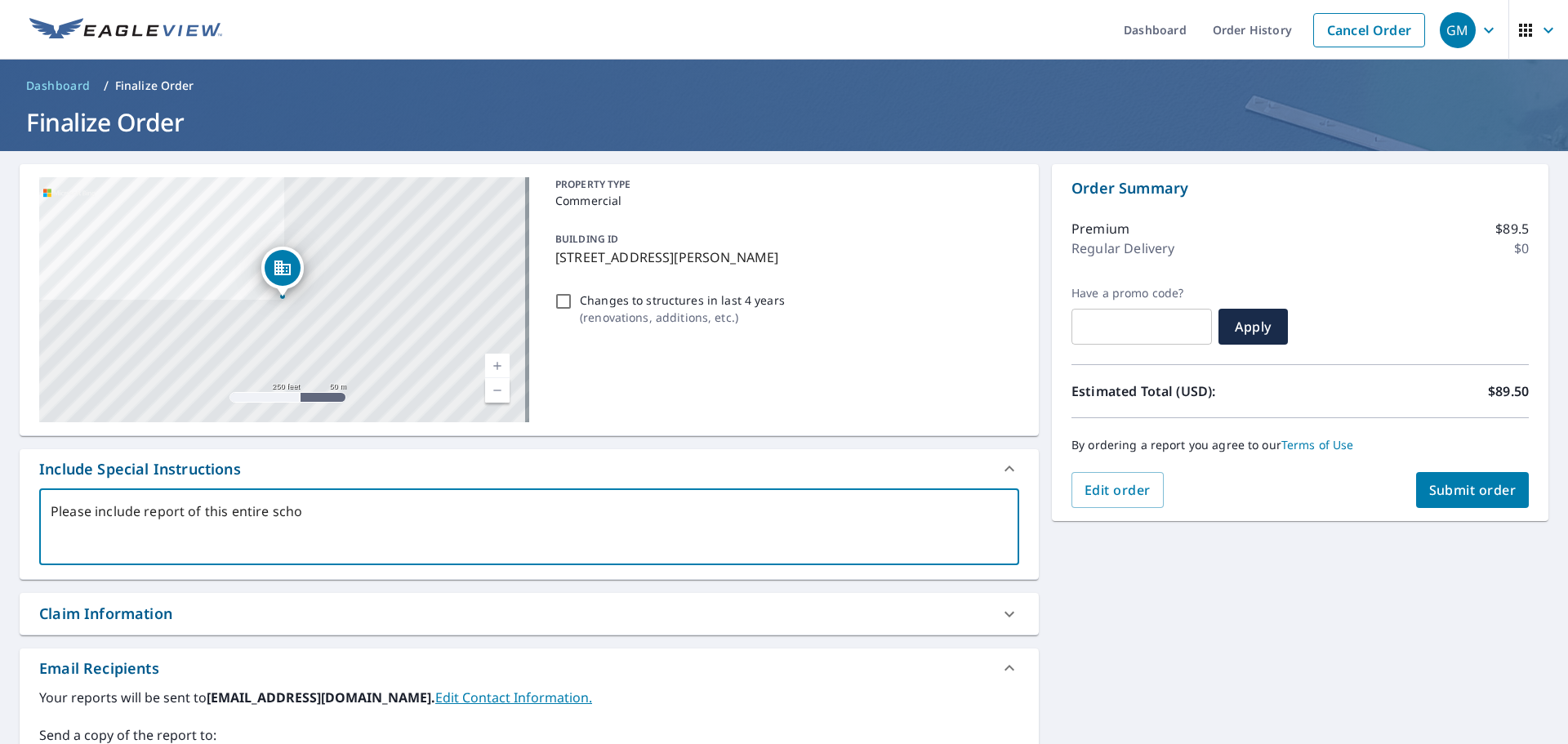
type textarea "Please include report of this entire schoo"
type textarea "x"
type textarea "Please include report of this entire school"
type textarea "x"
type textarea "Please include report of this entire school"
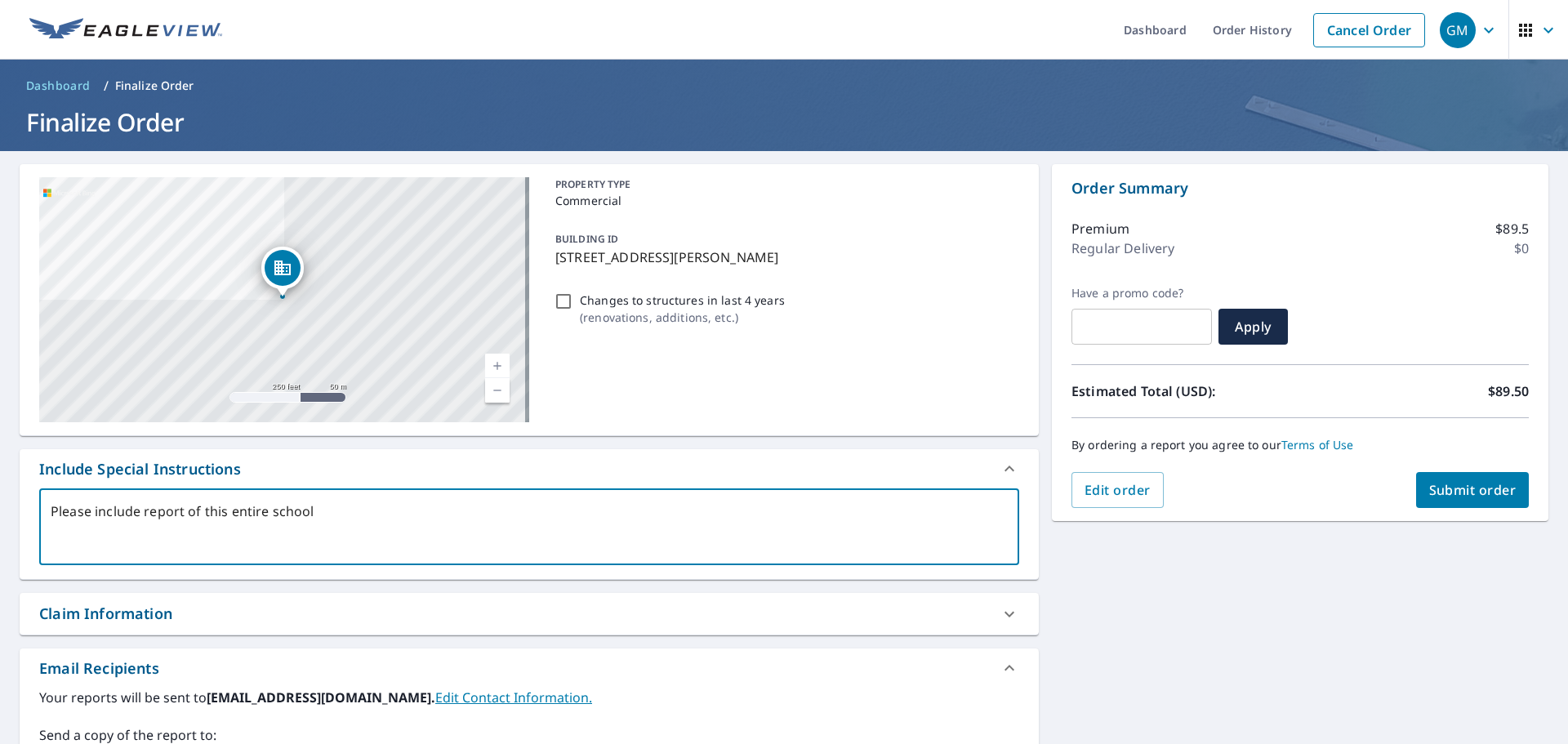
type textarea "x"
type textarea "Please include report of this entire school -"
type textarea "x"
type textarea "Please include report of this entire school -"
type textarea "x"
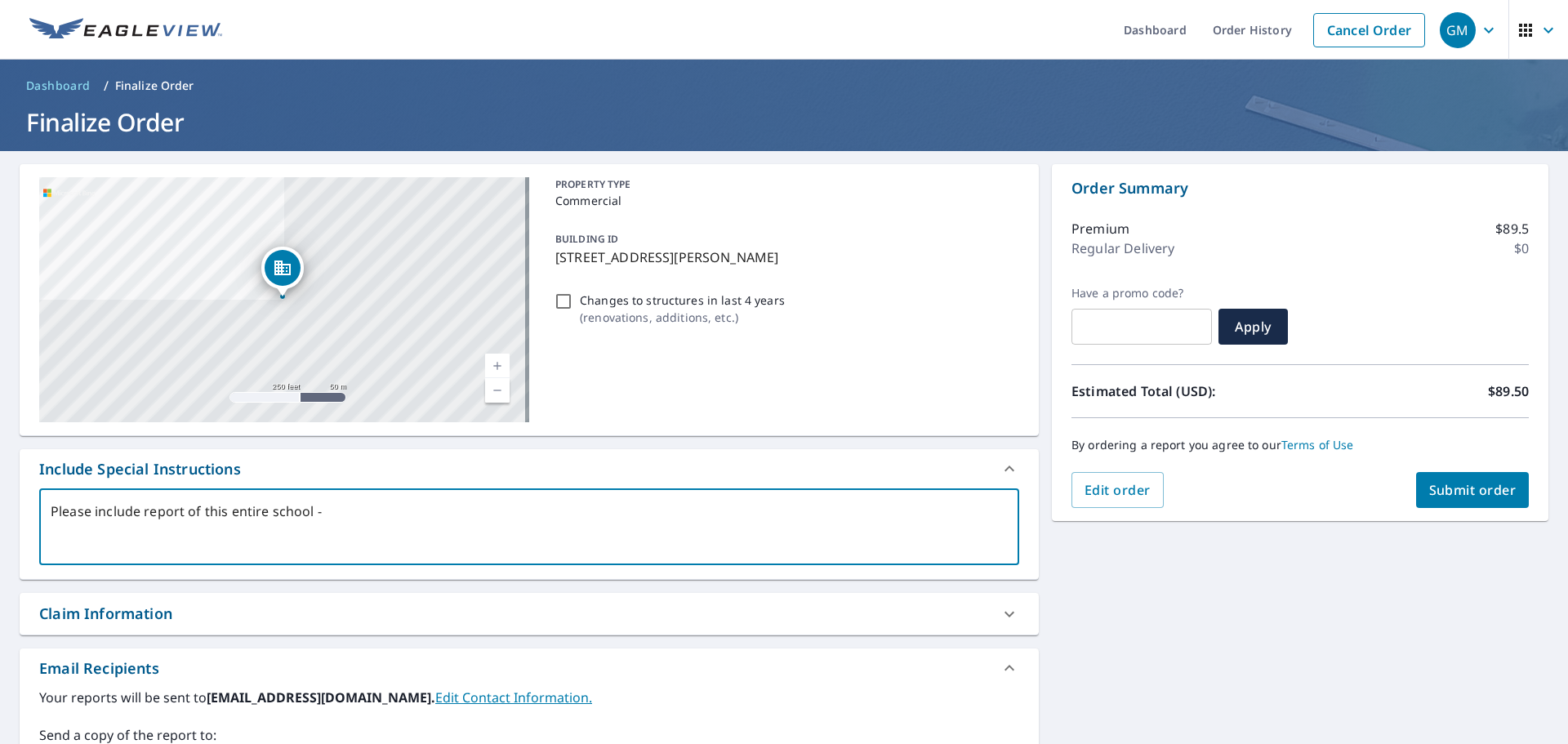
type textarea "Please include report of this entire school - n"
type textarea "x"
type textarea "Please include report of this entire school - no"
type textarea "x"
type textarea "Please include report of this entire school - no"
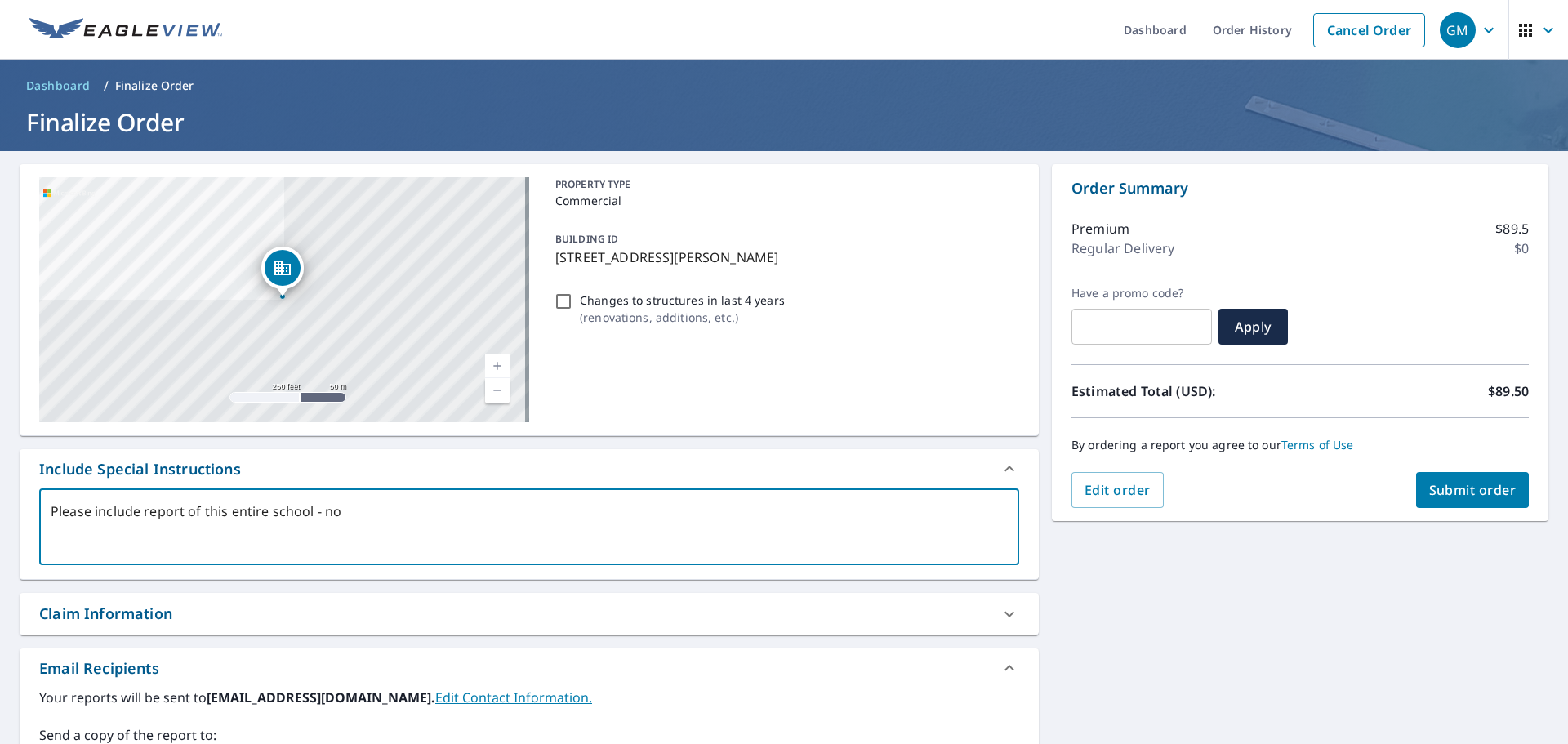
type textarea "x"
type textarea "Please include report of this entire school - no t"
type textarea "x"
type textarea "Please include report of this entire school - no"
type textarea "x"
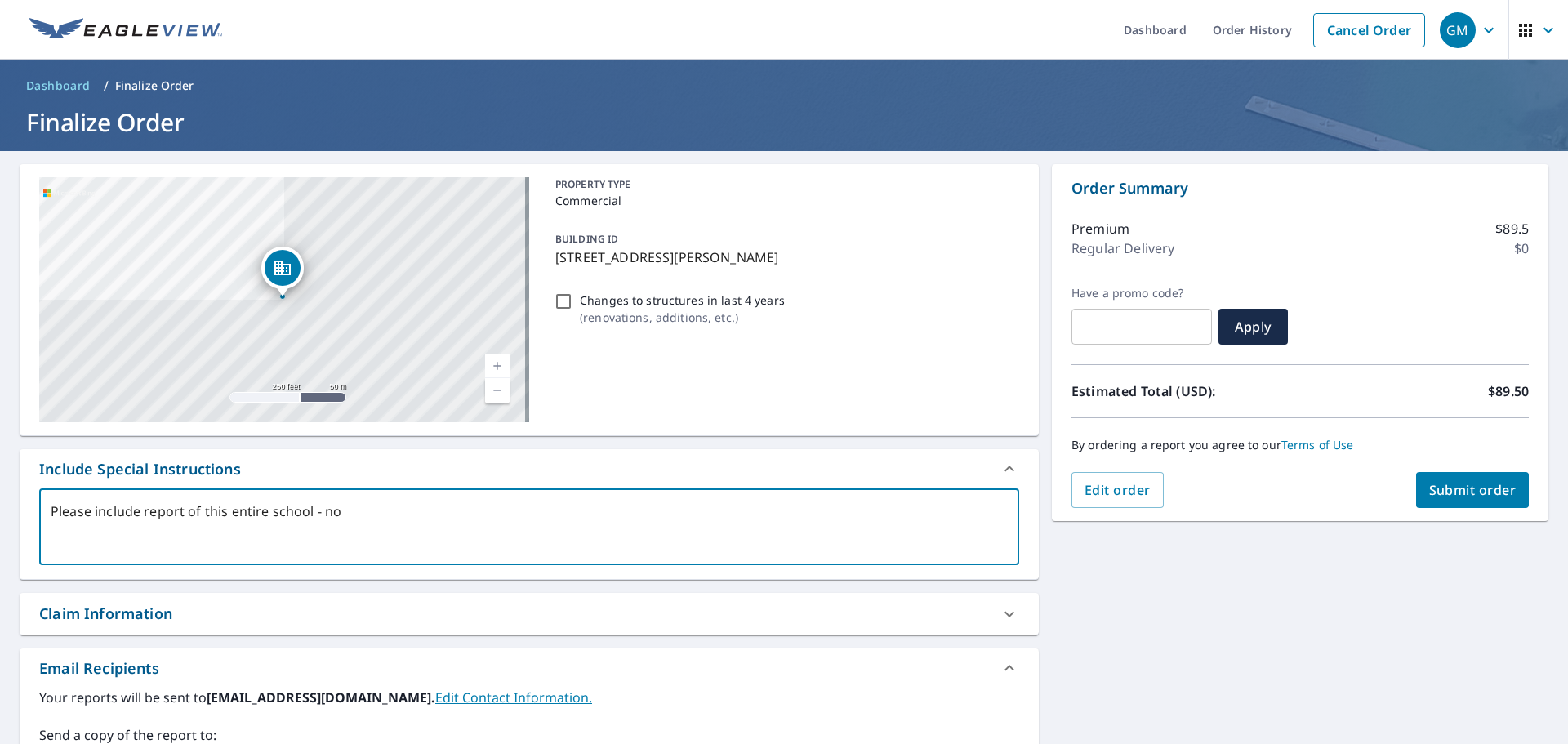
type textarea "Please include report of this entire school - no d"
type textarea "x"
type textarea "Please include report of this entire school - no de"
type textarea "x"
type textarea "Please include report of this entire school - no det"
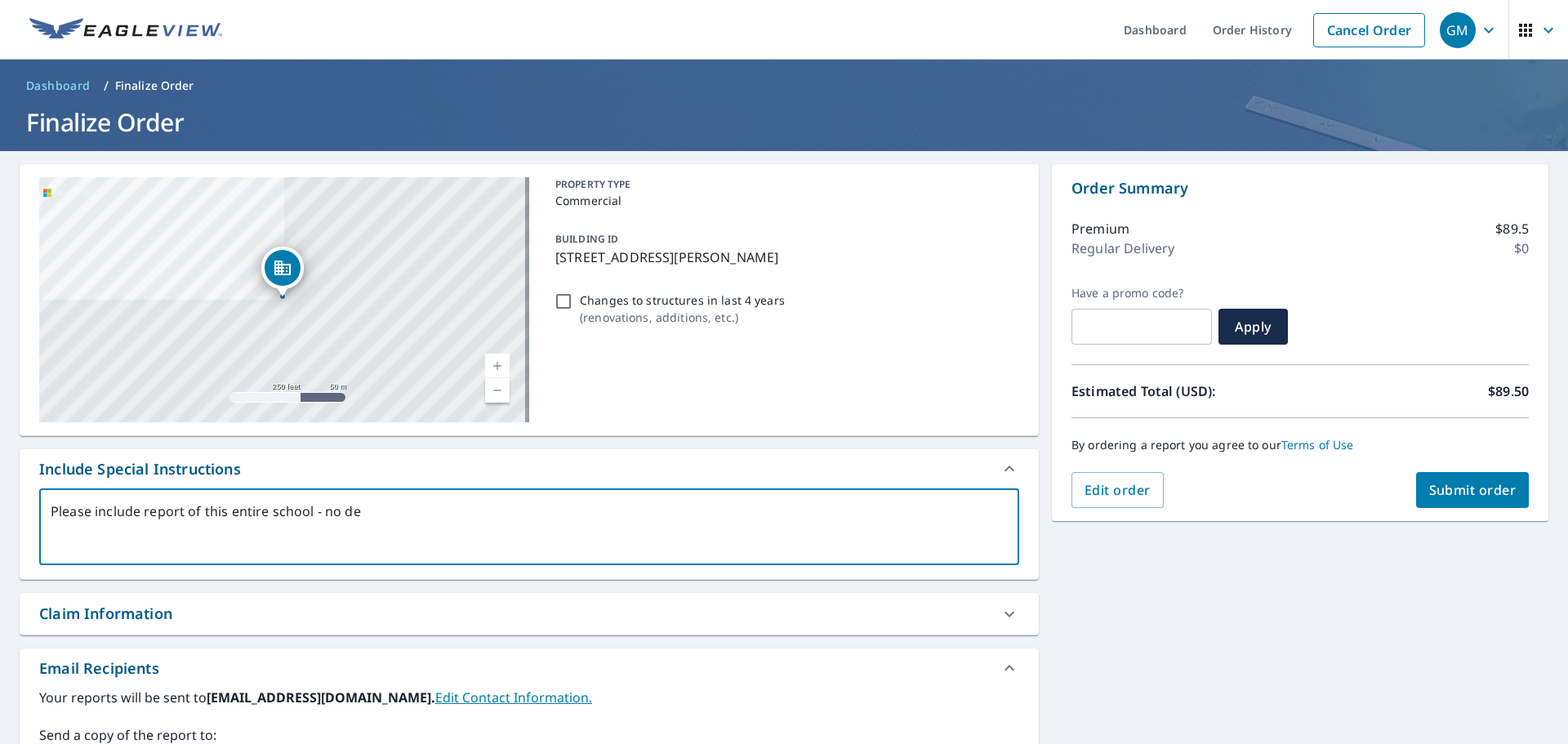
type textarea "x"
type textarea "Please include report of this entire school - no detc"
type textarea "x"
type textarea "Please include report of this entire school - no det"
type textarea "x"
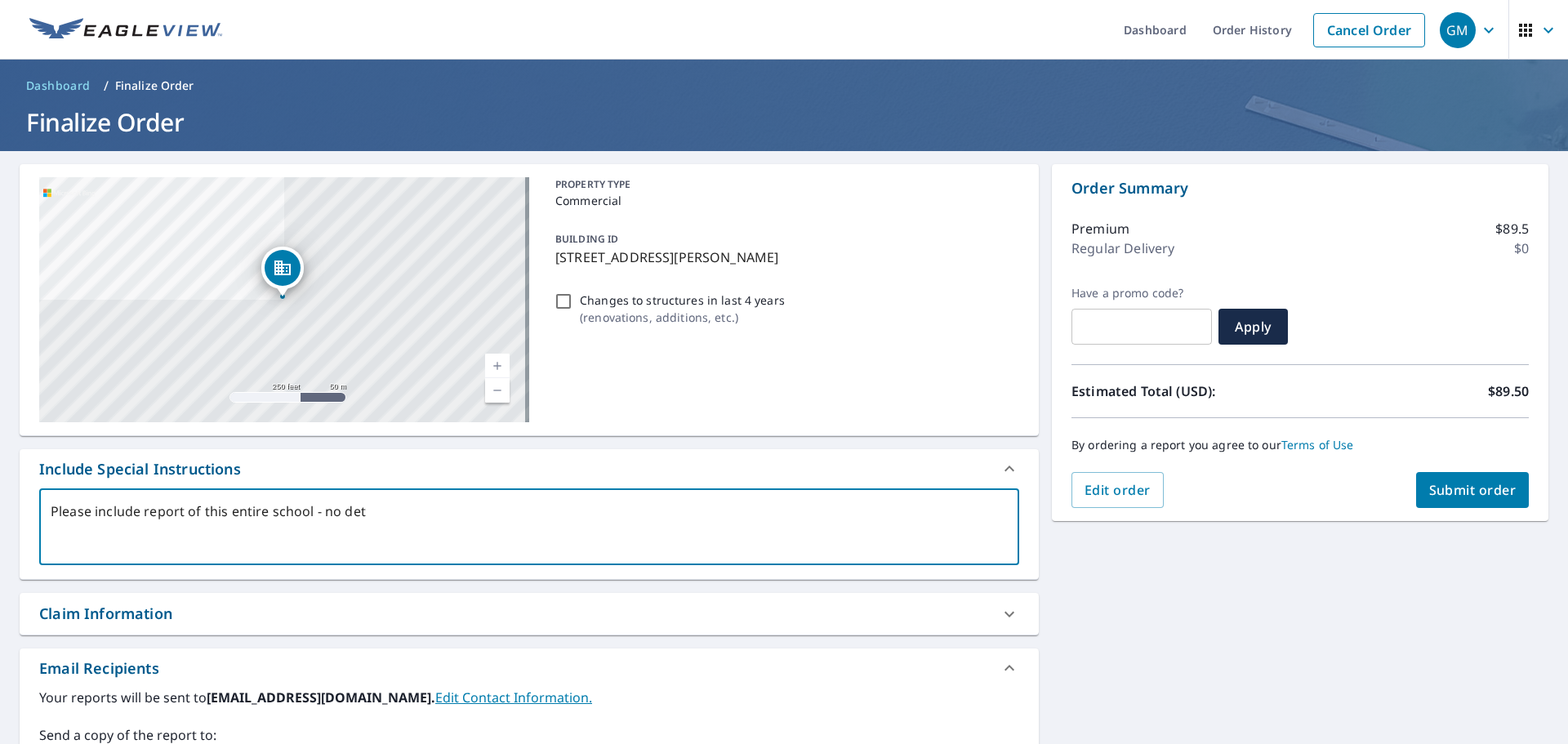
type textarea "Please include report of this entire school - no deta"
type textarea "x"
type textarea "Please include report of this entire school - no detac"
type textarea "x"
type textarea "Please include report of this entire school - no detach"
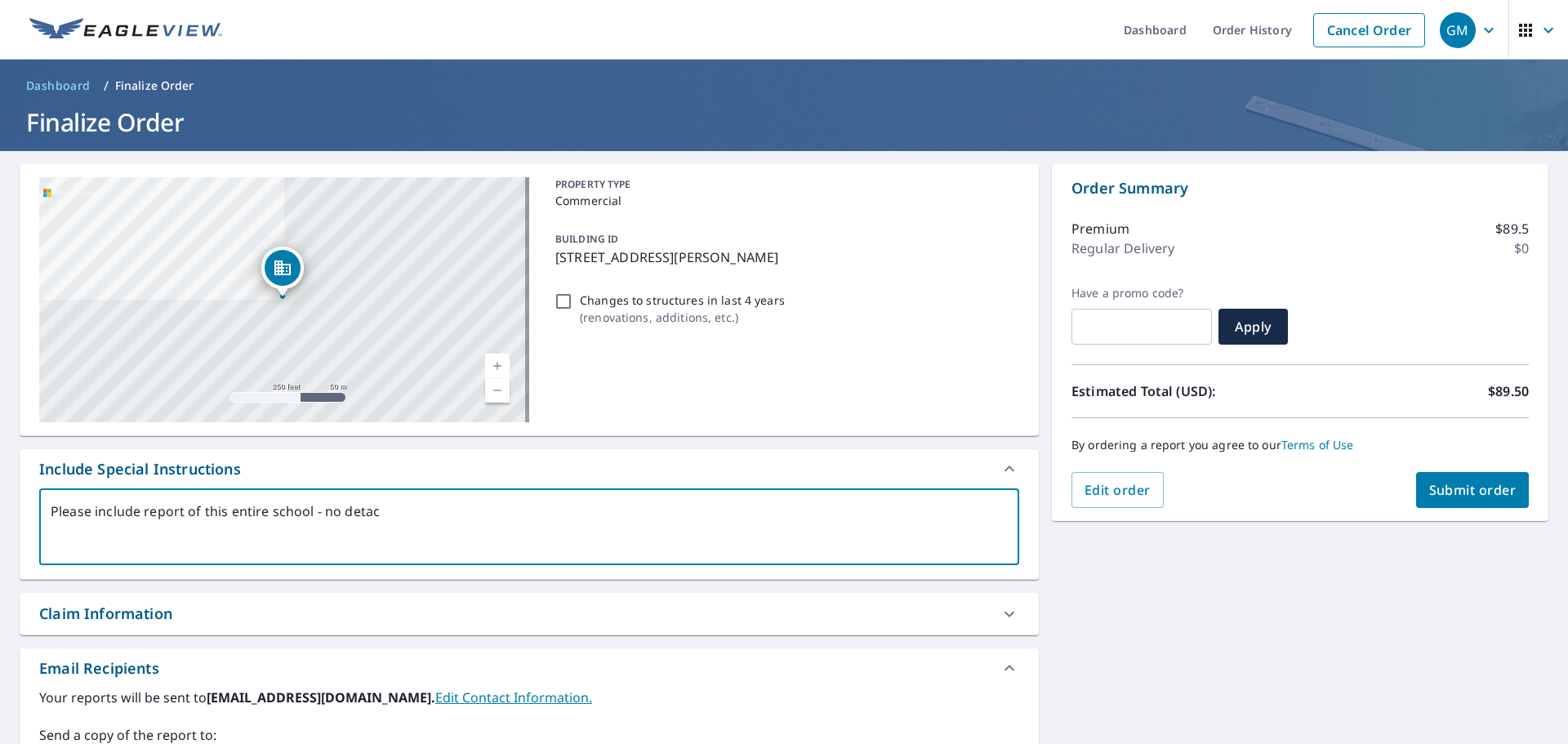
type textarea "x"
type textarea "Please include report of this entire school - no detache"
type textarea "x"
type textarea "Please include report of this entire school - no detached"
type textarea "x"
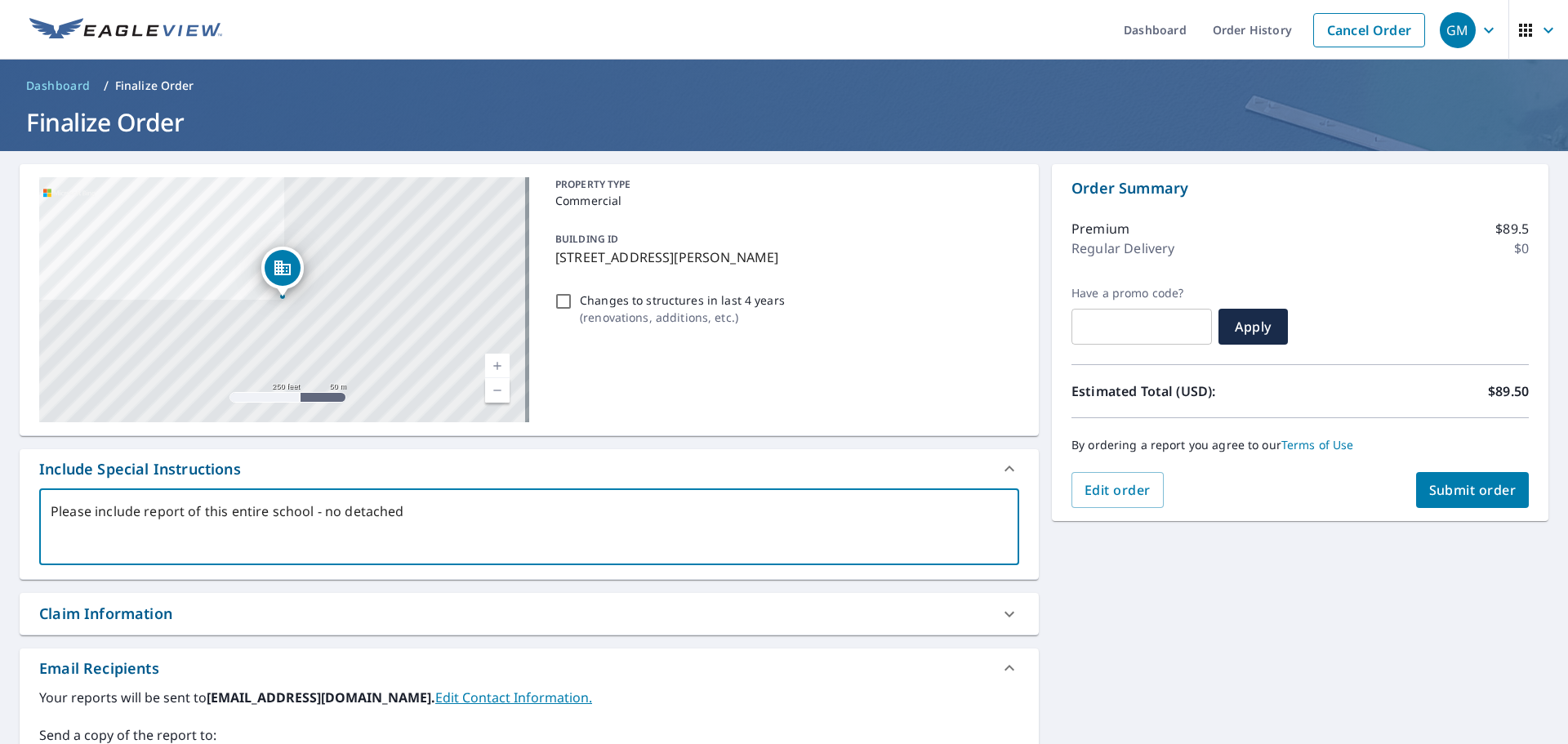
type textarea "Please include report of this entire school - no detached"
type textarea "x"
type textarea "Please include report of this entire school - no detached r"
type textarea "x"
type textarea "Please include report of this entire school - no detached ro"
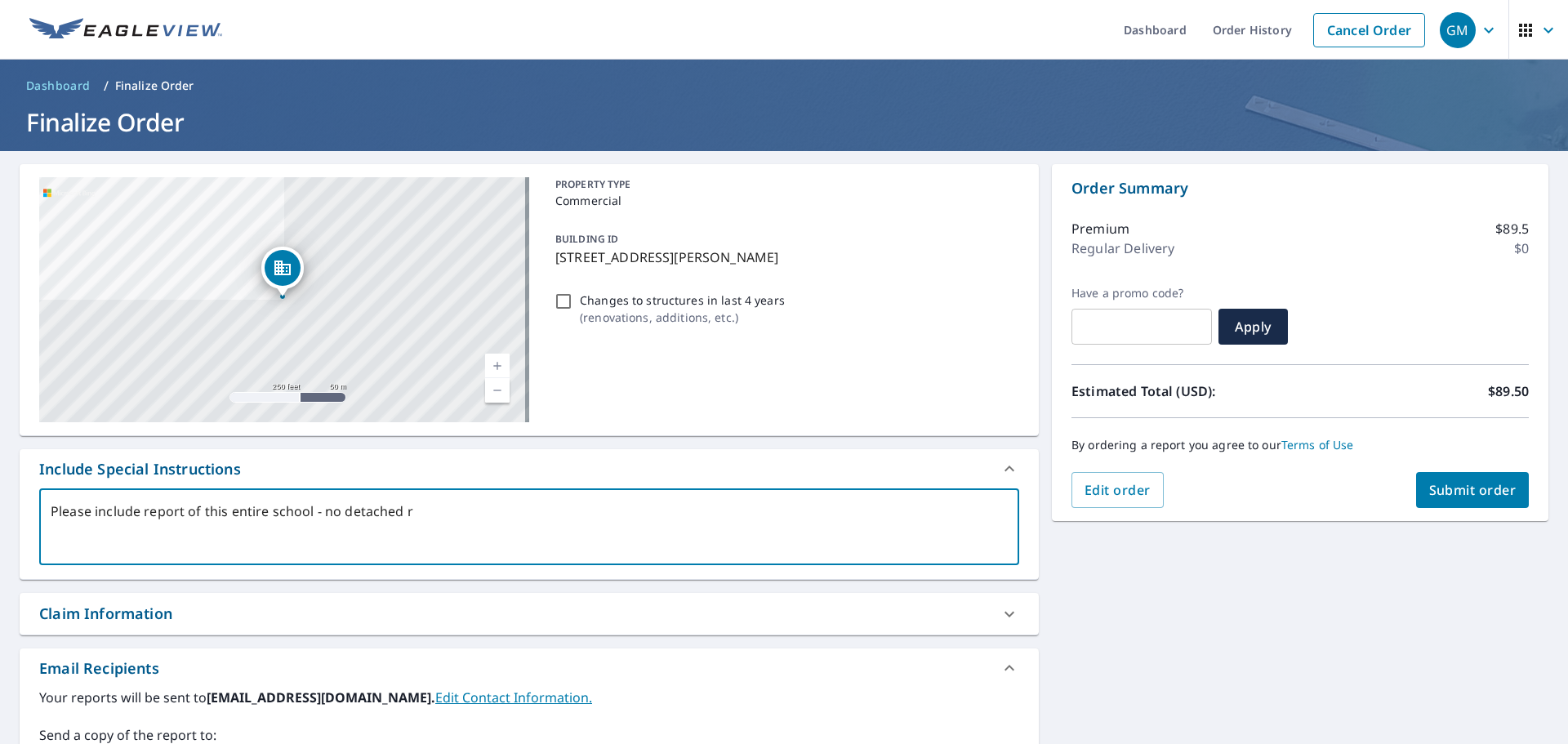
type textarea "x"
type textarea "Please include report of this entire school - no detached roo"
type textarea "x"
type textarea "Please include report of this entire school - no detached roof"
type textarea "x"
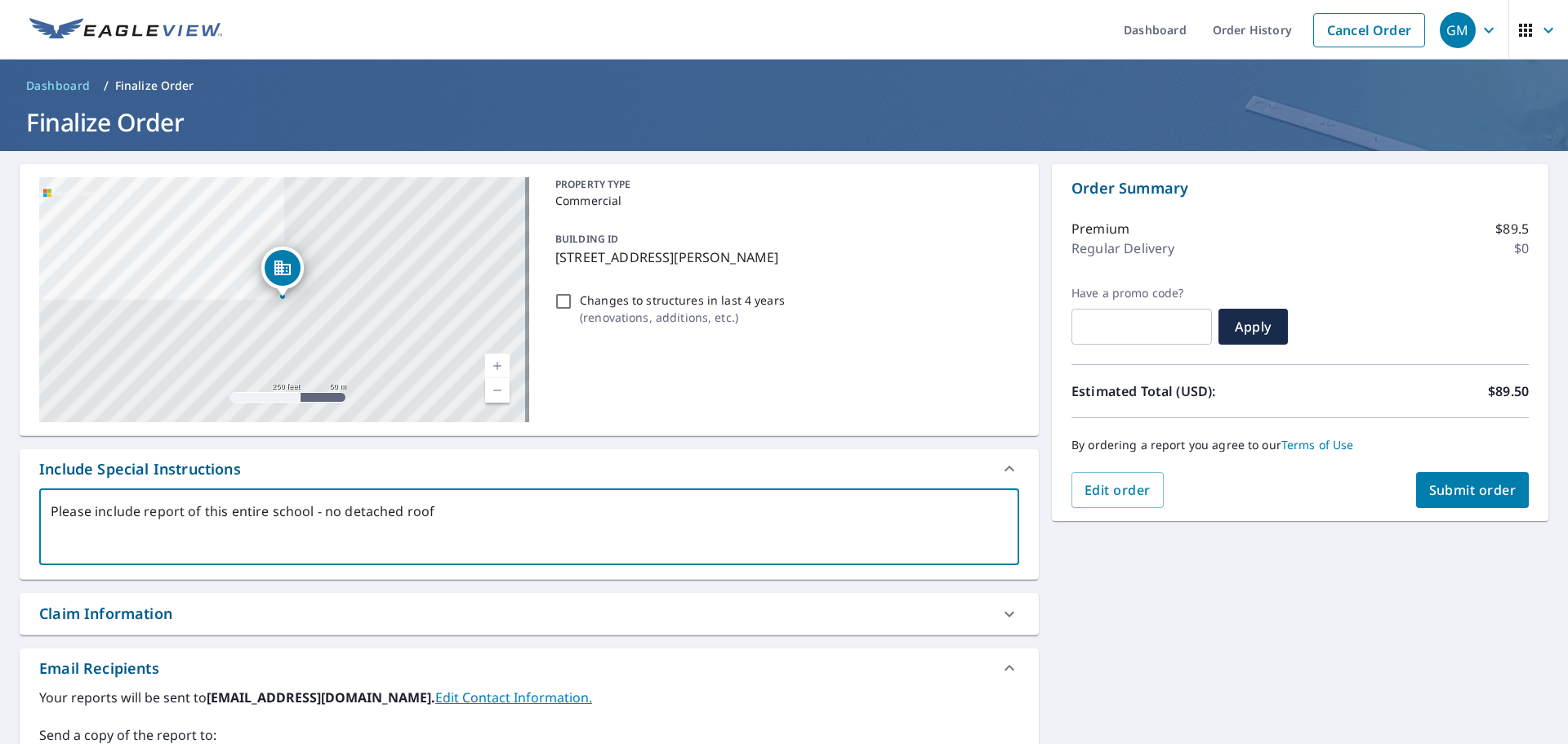
type textarea "Please include report of this entire school - no detached roof"
type textarea "x"
type textarea "Please include report of this entire school - no detached roof a"
type textarea "x"
type textarea "Please include report of this entire school - no detached roof ar"
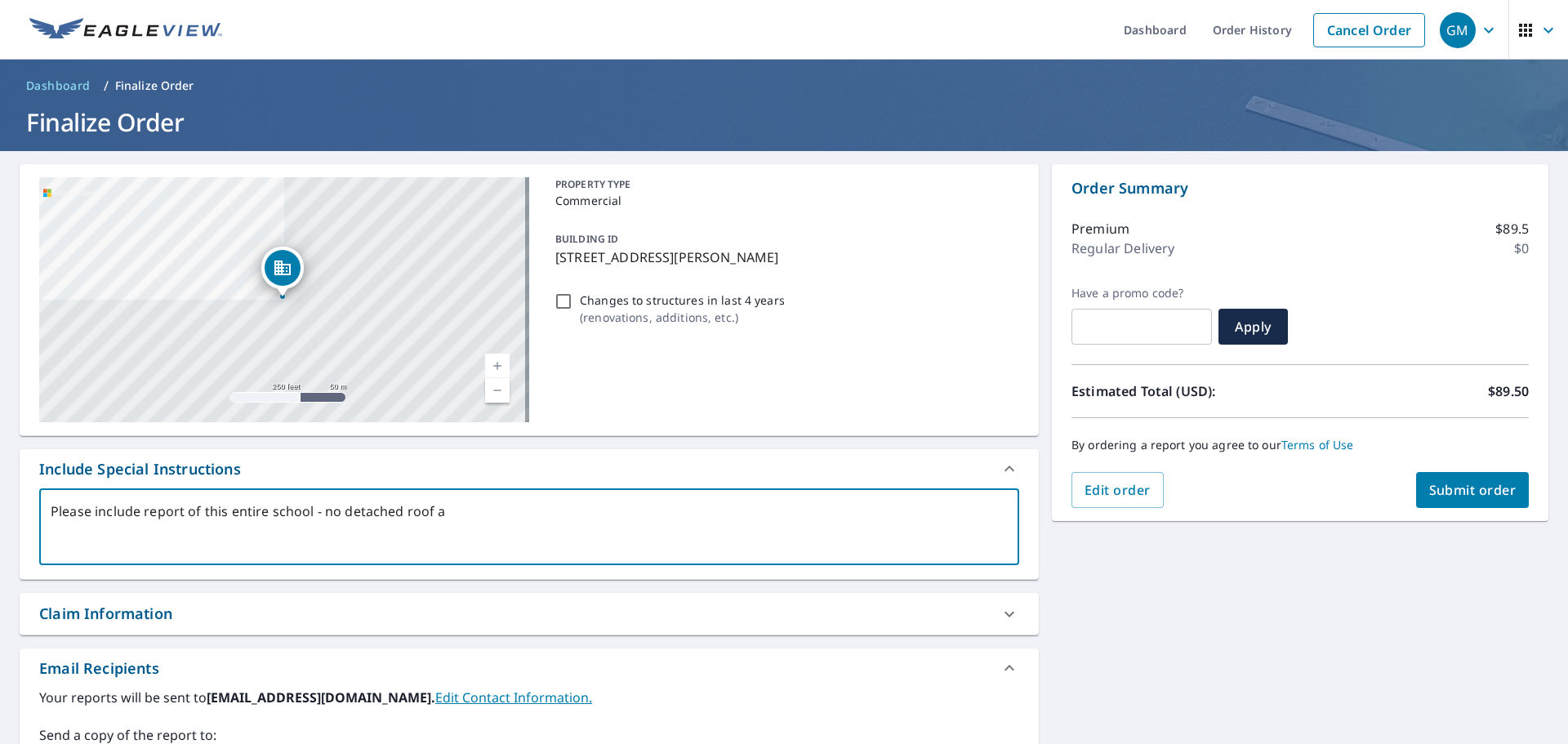
type textarea "x"
type textarea "Please include report of this entire school - no detached roof are"
type textarea "x"
type textarea "Please include report of this entire school - no detached roof area"
type textarea "x"
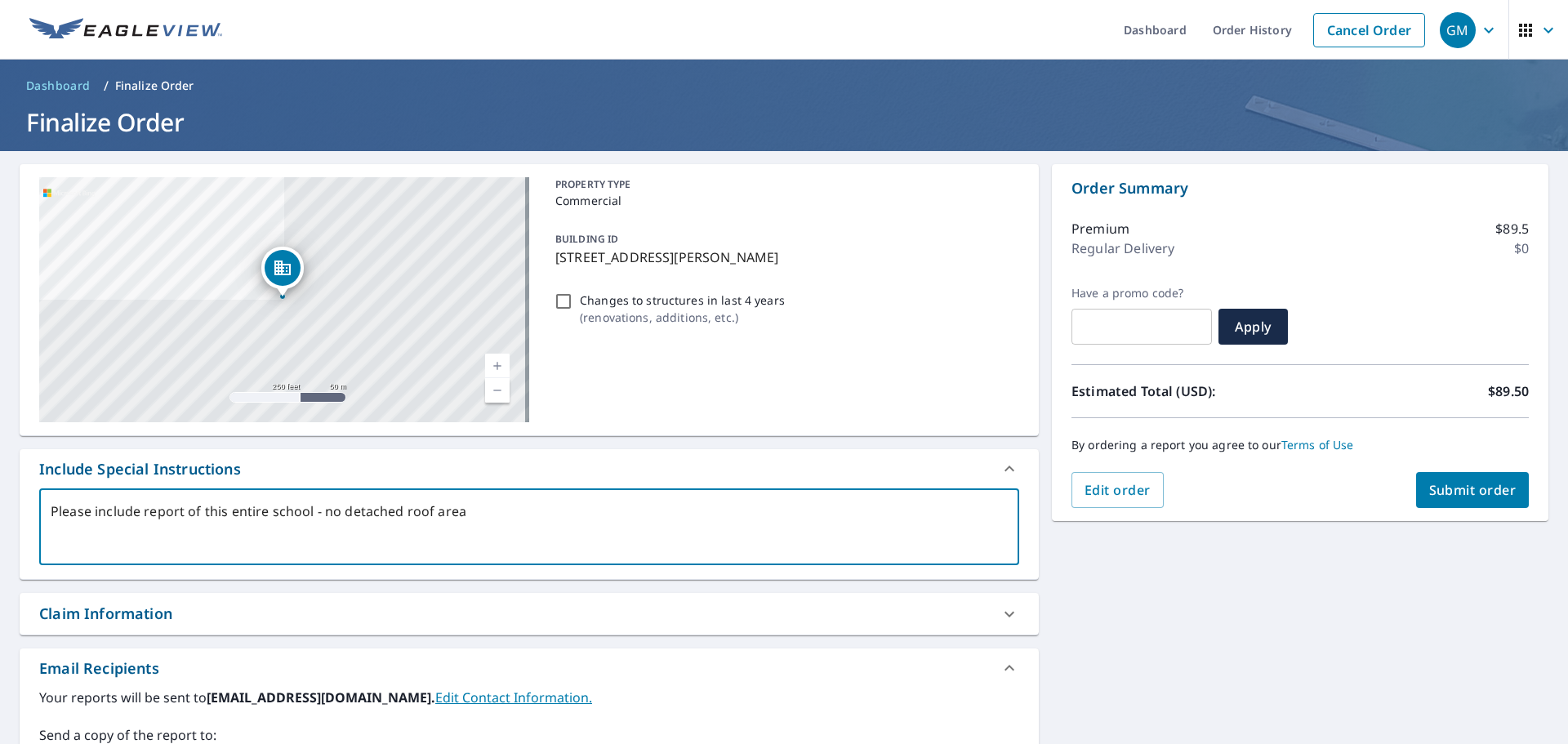
type textarea "Please include report of this entire school - no detached roof areas"
type textarea "x"
type textarea "Please include report of this entire school - no detached roof areas"
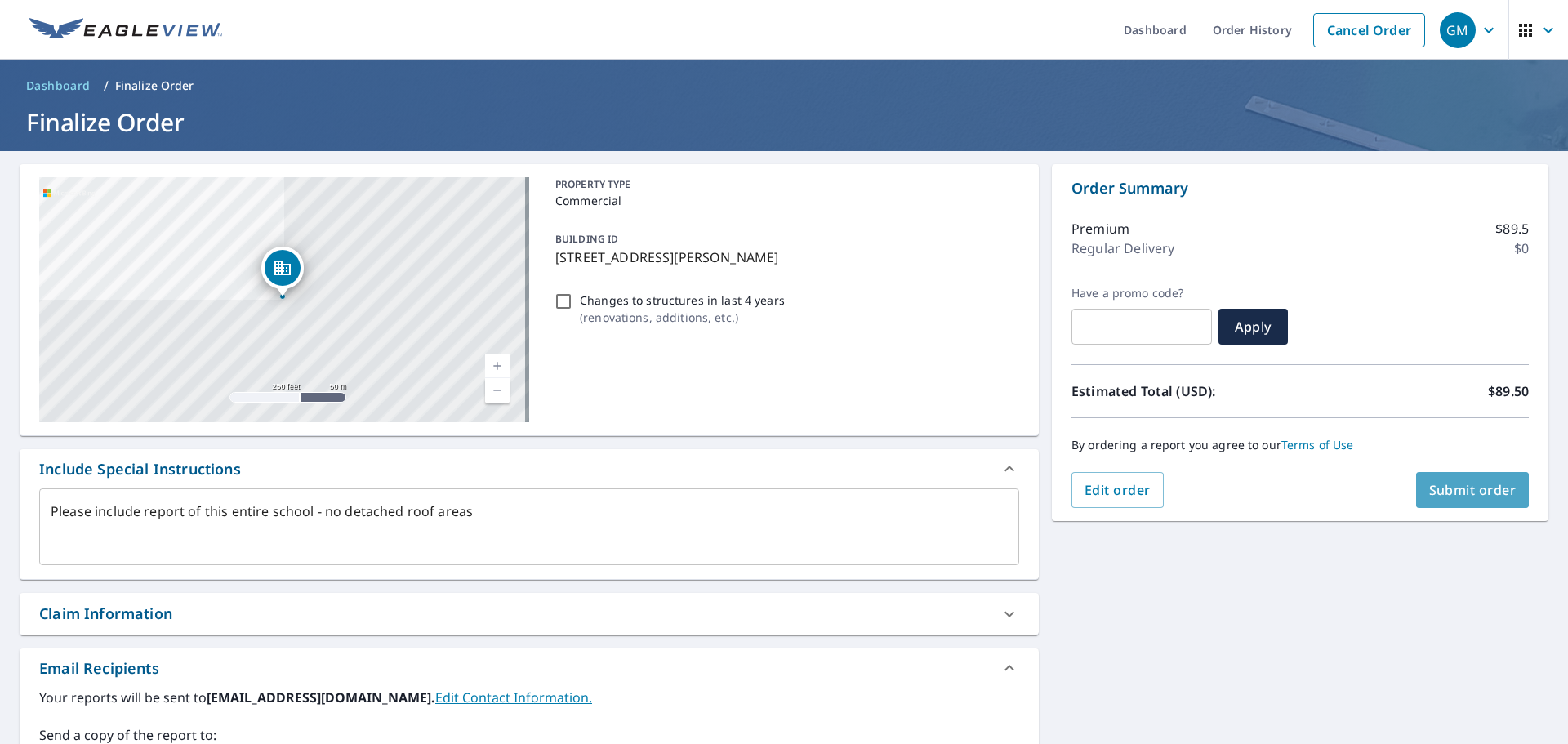
click at [1462, 485] on span "Submit order" at bounding box center [1473, 490] width 87 height 18
type textarea "x"
